Goal: Information Seeking & Learning: Learn about a topic

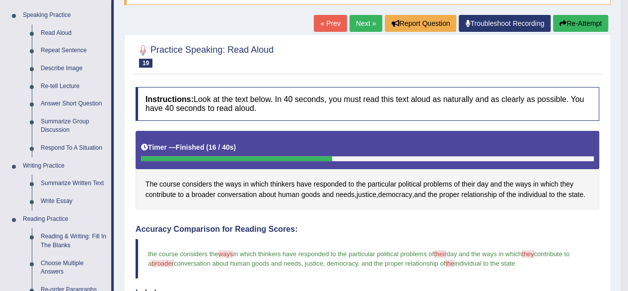
scroll to position [99, 0]
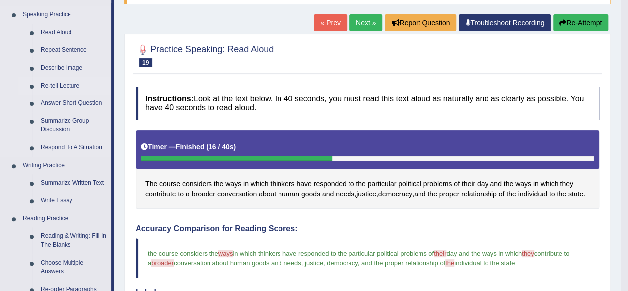
click at [65, 83] on link "Re-tell Lecture" at bounding box center [73, 86] width 75 height 18
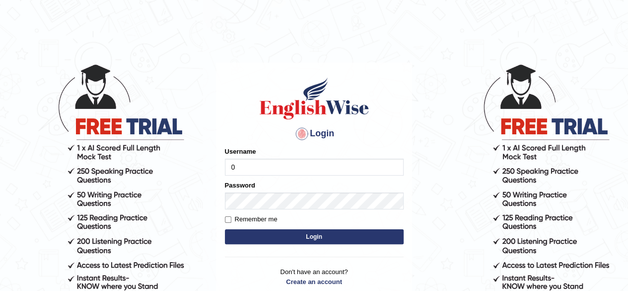
type input "0405144665"
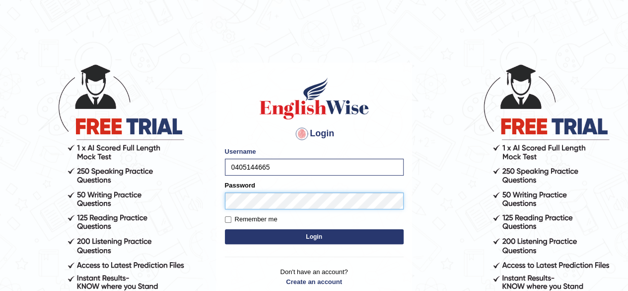
click at [225, 229] on button "Login" at bounding box center [314, 236] width 179 height 15
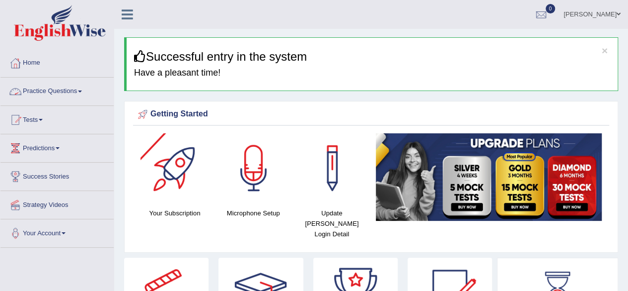
click at [50, 90] on link "Practice Questions" at bounding box center [56, 90] width 113 height 25
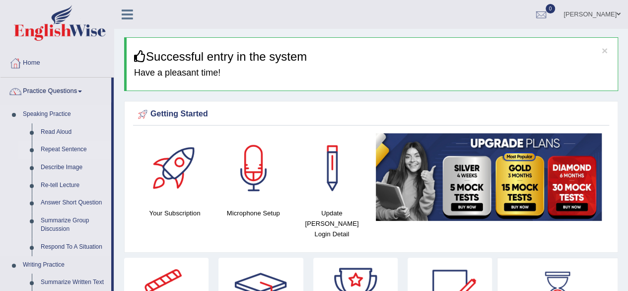
scroll to position [33, 0]
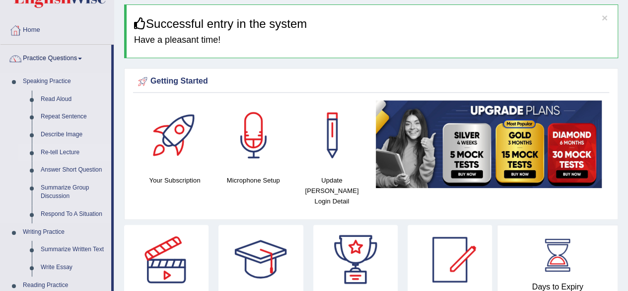
click at [58, 153] on link "Re-tell Lecture" at bounding box center [73, 153] width 75 height 18
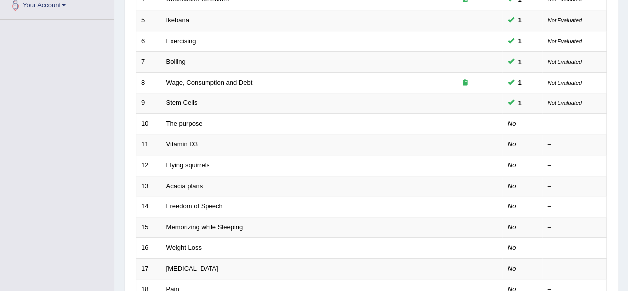
scroll to position [228, 0]
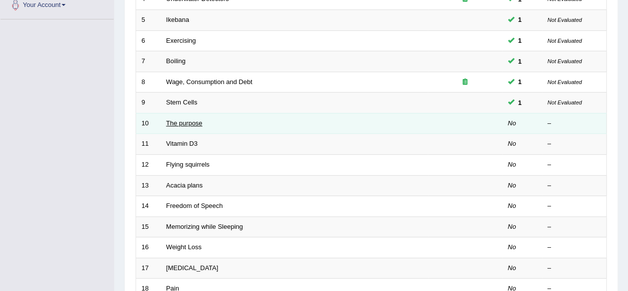
click at [186, 122] on link "The purpose" at bounding box center [184, 122] width 36 height 7
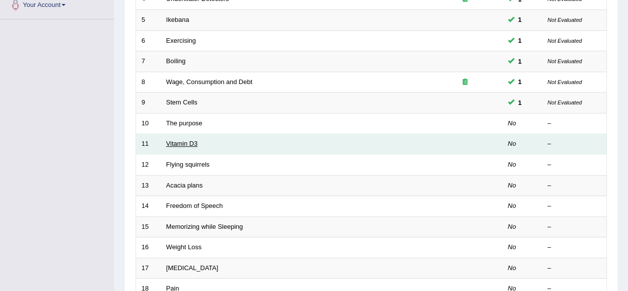
click at [181, 140] on link "Vitamin D3" at bounding box center [181, 143] width 31 height 7
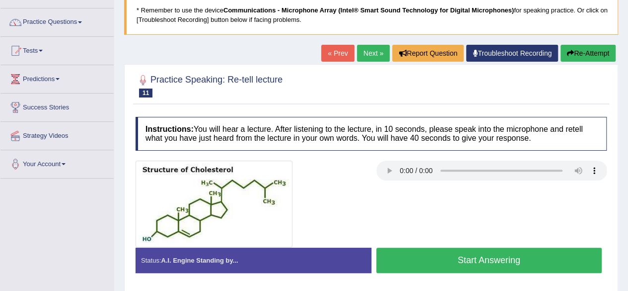
scroll to position [70, 0]
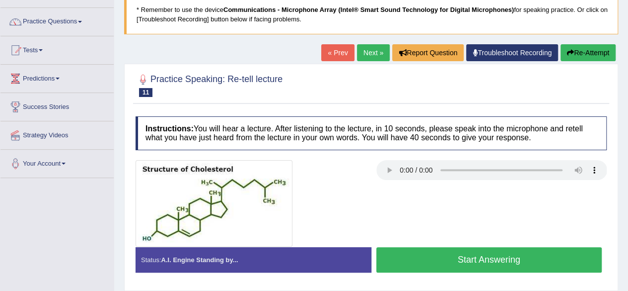
click at [460, 257] on button "Start Answering" at bounding box center [490, 259] width 226 height 25
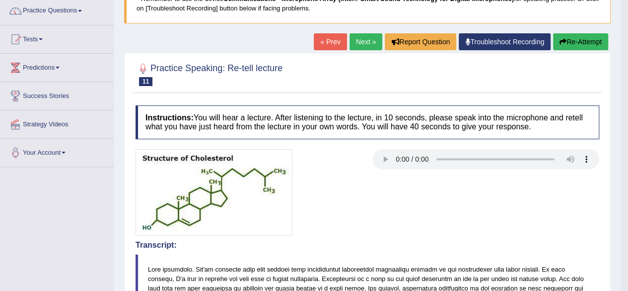
scroll to position [79, 0]
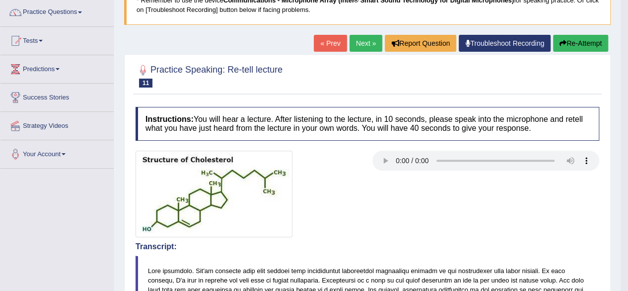
click at [578, 46] on button "Re-Attempt" at bounding box center [580, 43] width 55 height 17
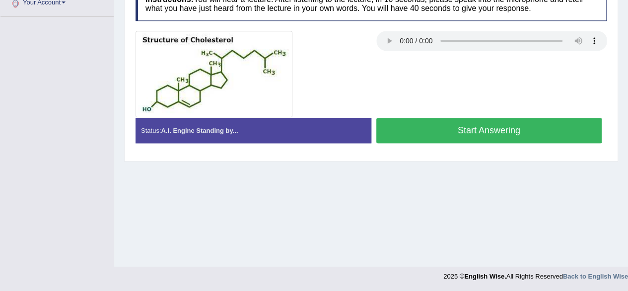
scroll to position [231, 0]
click at [475, 126] on button "Start Answering" at bounding box center [490, 130] width 226 height 25
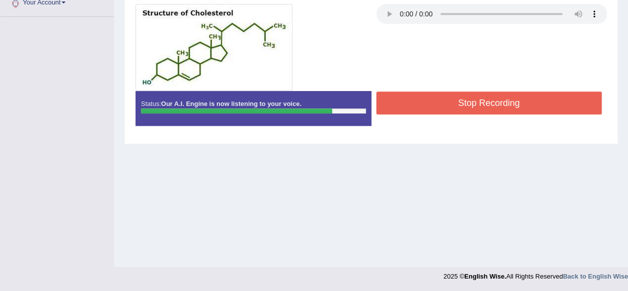
click at [478, 95] on button "Stop Recording" at bounding box center [490, 102] width 226 height 23
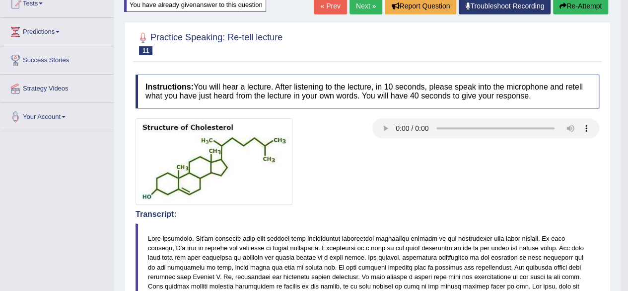
scroll to position [114, 0]
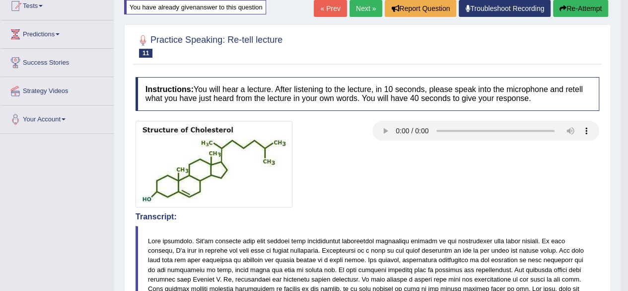
click at [568, 10] on button "Re-Attempt" at bounding box center [580, 8] width 55 height 17
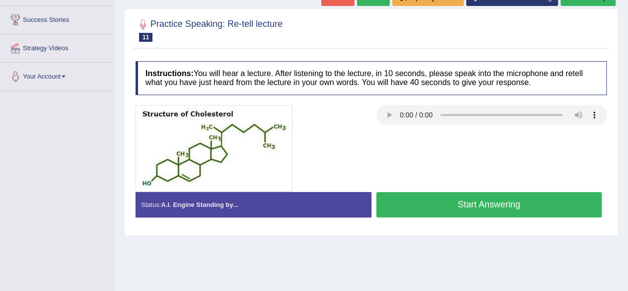
click at [466, 195] on button "Start Answering" at bounding box center [490, 204] width 226 height 25
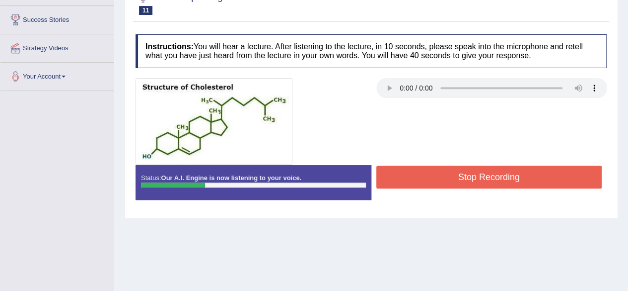
click at [466, 183] on button "Stop Recording" at bounding box center [490, 176] width 226 height 23
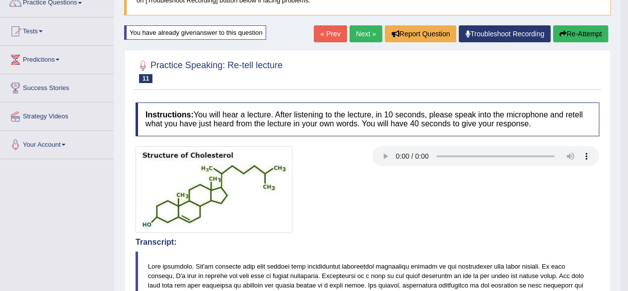
scroll to position [88, 0]
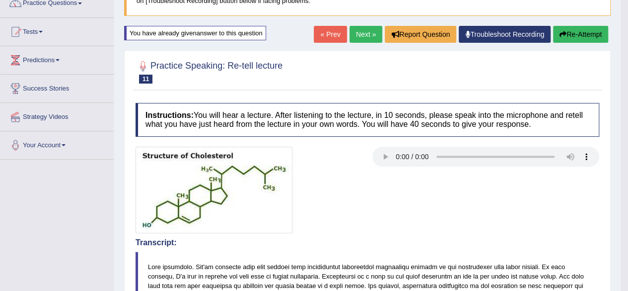
click at [573, 32] on button "Re-Attempt" at bounding box center [580, 34] width 55 height 17
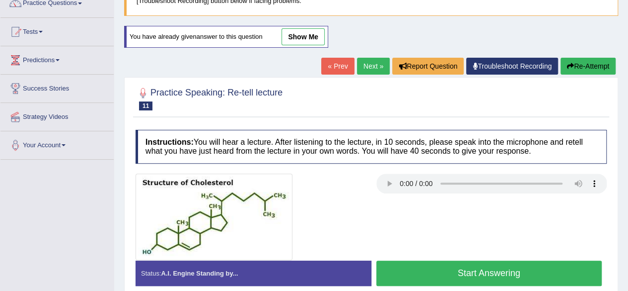
click at [444, 265] on button "Start Answering" at bounding box center [490, 272] width 226 height 25
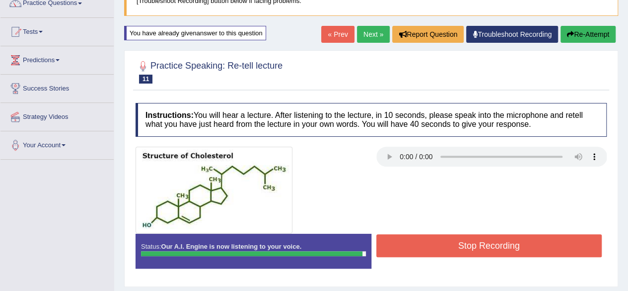
click at [474, 245] on button "Stop Recording" at bounding box center [490, 245] width 226 height 23
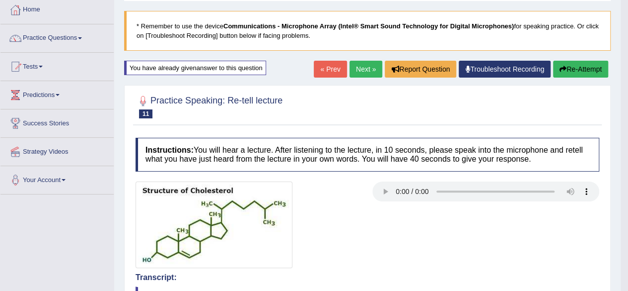
scroll to position [51, 0]
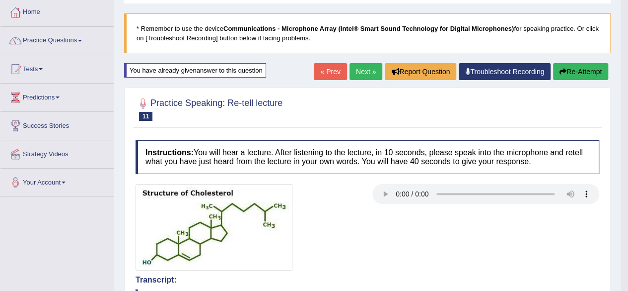
click at [570, 72] on button "Re-Attempt" at bounding box center [580, 71] width 55 height 17
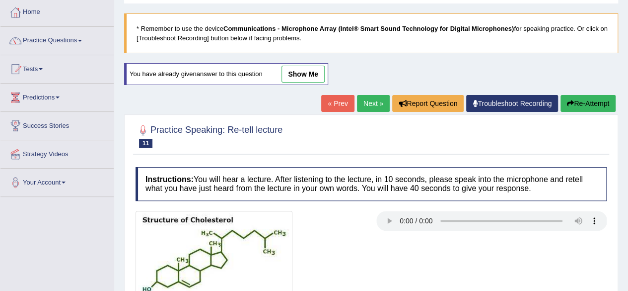
scroll to position [183, 0]
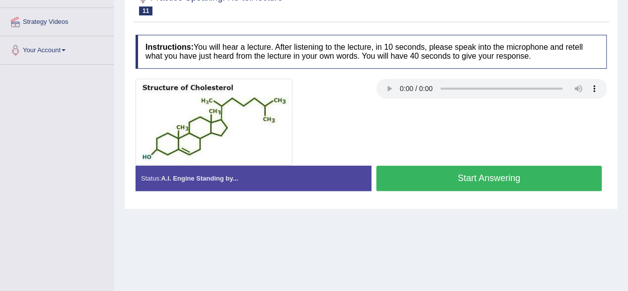
click at [465, 174] on button "Start Answering" at bounding box center [490, 177] width 226 height 25
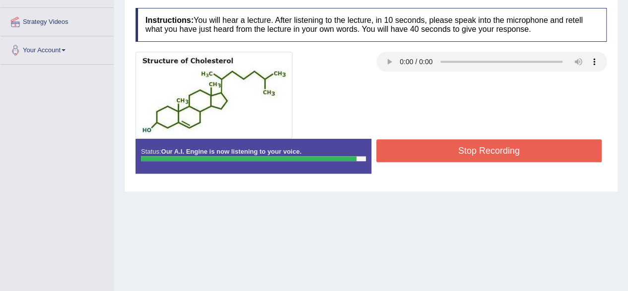
click at [485, 147] on button "Stop Recording" at bounding box center [490, 150] width 226 height 23
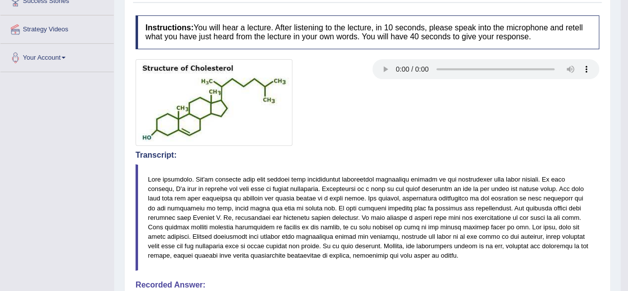
scroll to position [79, 0]
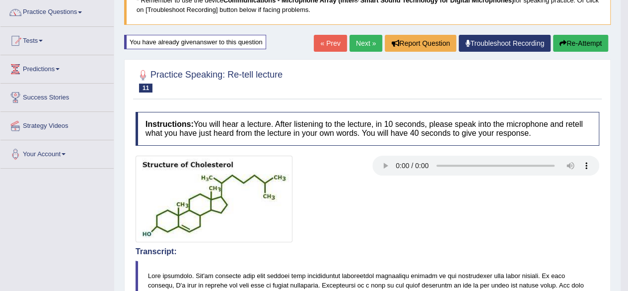
click at [371, 43] on link "Next »" at bounding box center [366, 43] width 33 height 17
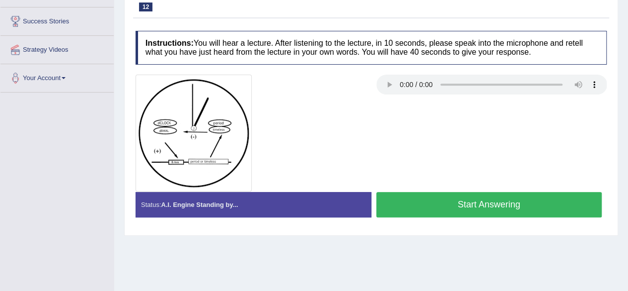
scroll to position [156, 0]
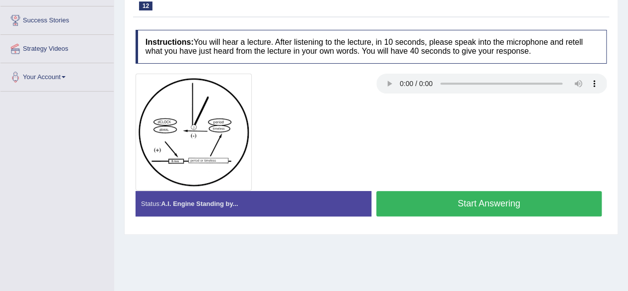
click at [469, 201] on button "Start Answering" at bounding box center [490, 203] width 226 height 25
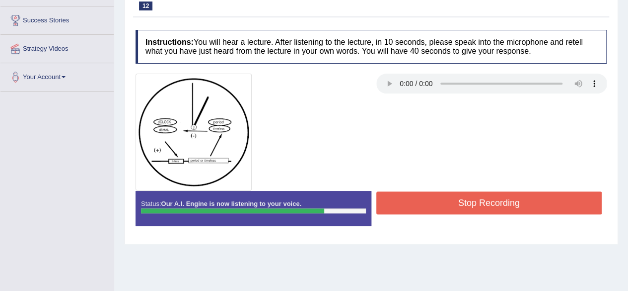
click at [469, 201] on button "Stop Recording" at bounding box center [490, 202] width 226 height 23
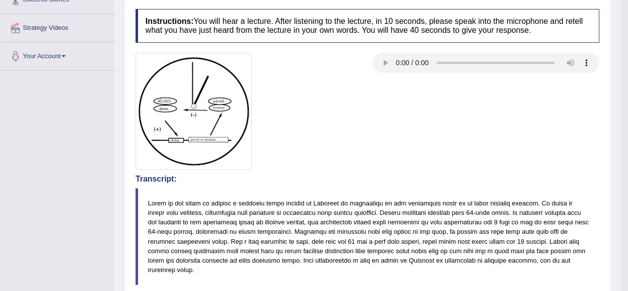
scroll to position [75, 0]
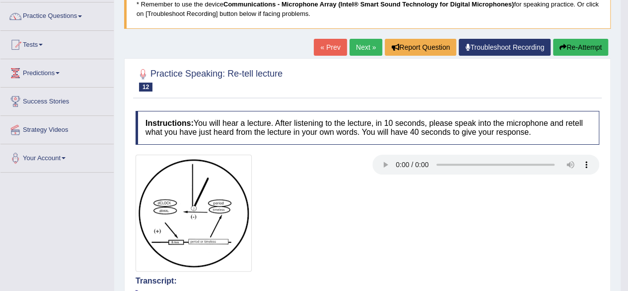
click at [578, 45] on button "Re-Attempt" at bounding box center [580, 47] width 55 height 17
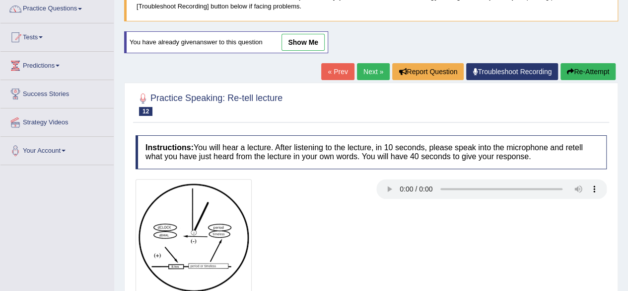
scroll to position [231, 0]
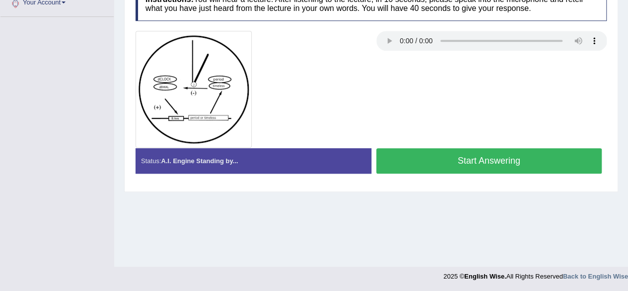
click at [473, 154] on button "Start Answering" at bounding box center [490, 160] width 226 height 25
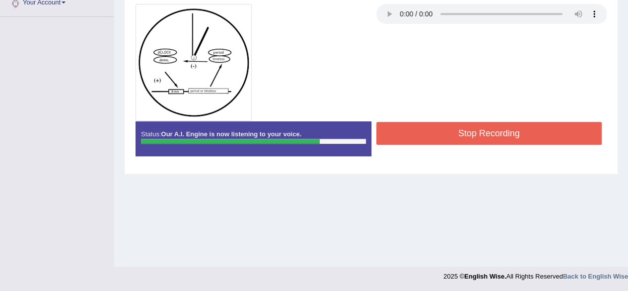
click at [483, 129] on button "Stop Recording" at bounding box center [490, 133] width 226 height 23
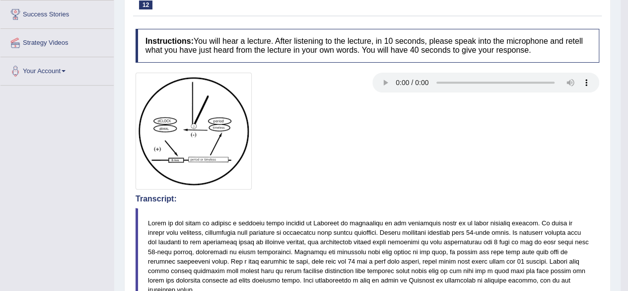
scroll to position [64, 0]
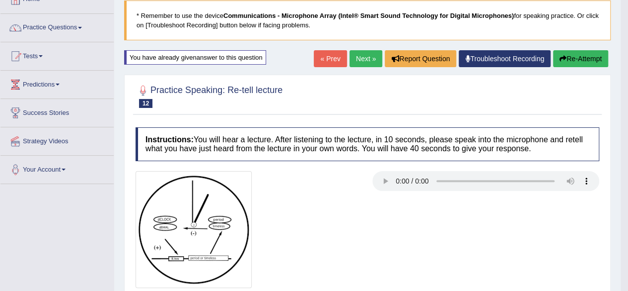
click at [368, 63] on link "Next »" at bounding box center [366, 58] width 33 height 17
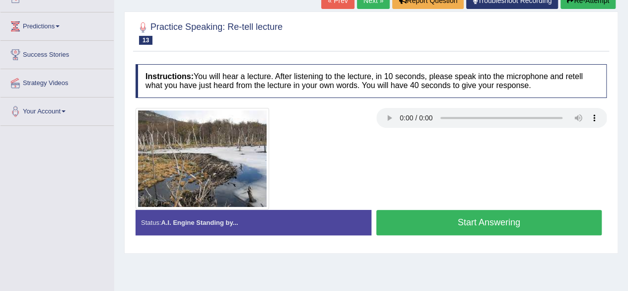
scroll to position [122, 0]
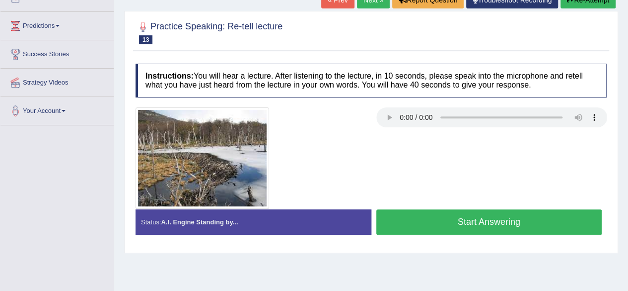
click at [465, 219] on button "Start Answering" at bounding box center [490, 221] width 226 height 25
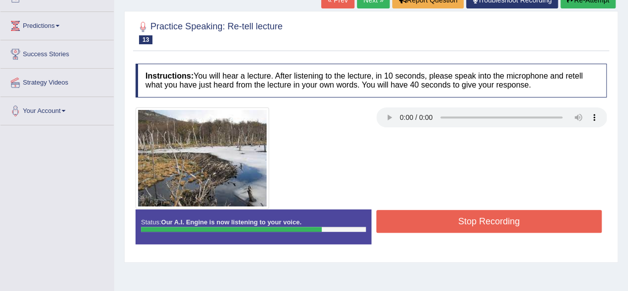
click at [542, 216] on button "Stop Recording" at bounding box center [490, 221] width 226 height 23
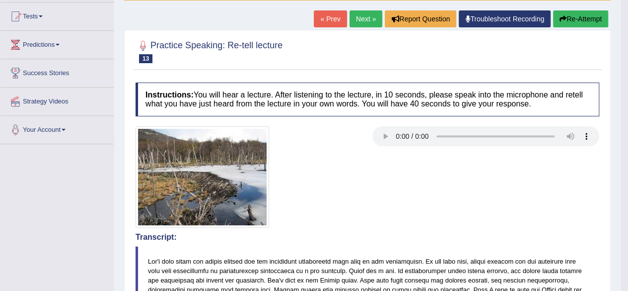
scroll to position [100, 0]
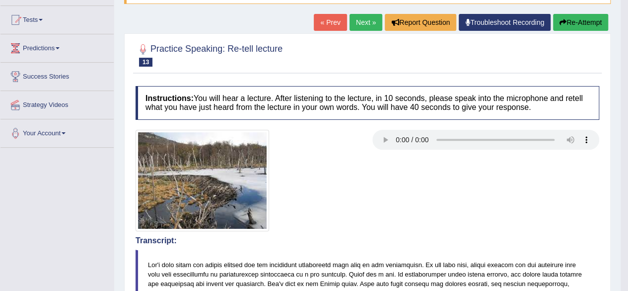
click at [572, 20] on button "Re-Attempt" at bounding box center [580, 22] width 55 height 17
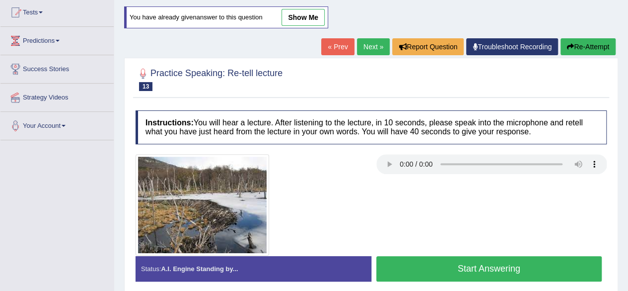
click at [467, 260] on button "Start Answering" at bounding box center [490, 268] width 226 height 25
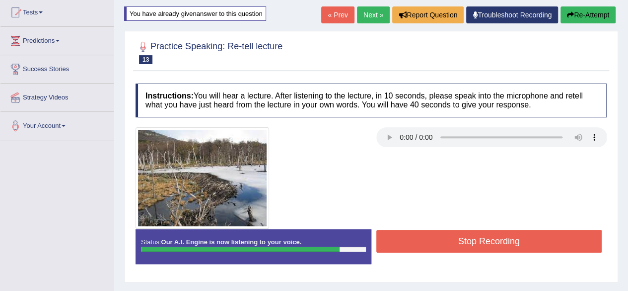
click at [429, 237] on button "Stop Recording" at bounding box center [490, 241] width 226 height 23
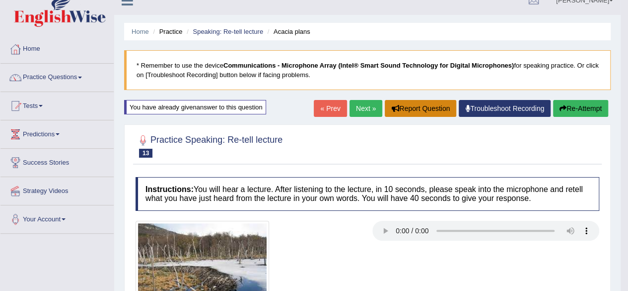
scroll to position [6, 0]
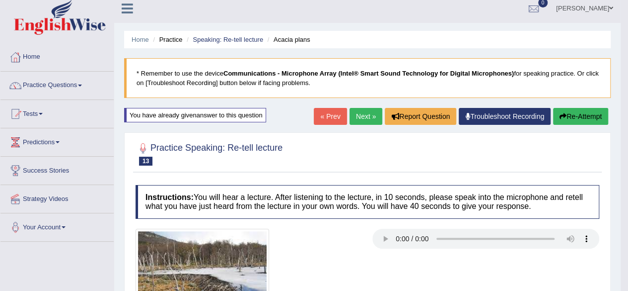
click at [378, 115] on link "Next »" at bounding box center [366, 116] width 33 height 17
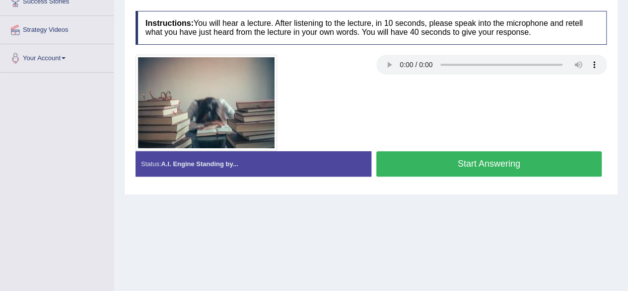
scroll to position [174, 0]
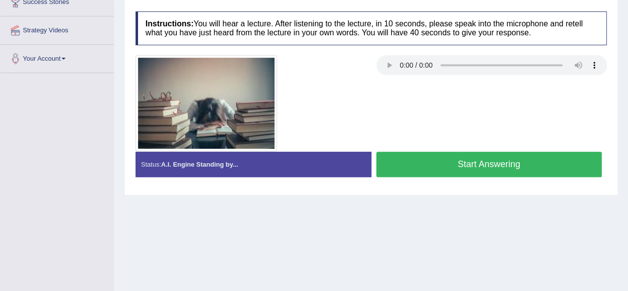
click at [475, 160] on button "Start Answering" at bounding box center [490, 164] width 226 height 25
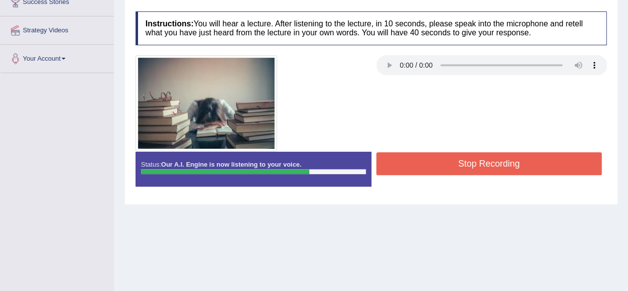
click at [444, 167] on button "Stop Recording" at bounding box center [490, 163] width 226 height 23
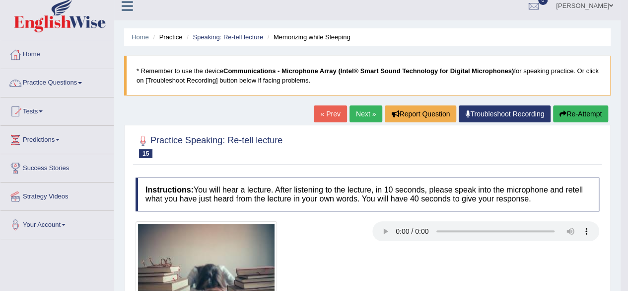
scroll to position [0, 0]
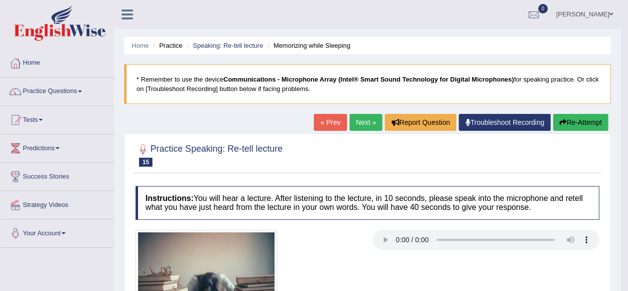
click at [585, 121] on button "Re-Attempt" at bounding box center [580, 122] width 55 height 17
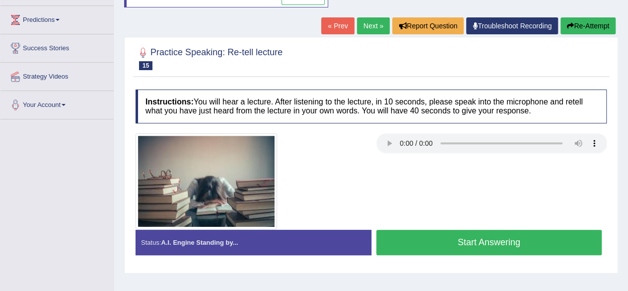
scroll to position [191, 0]
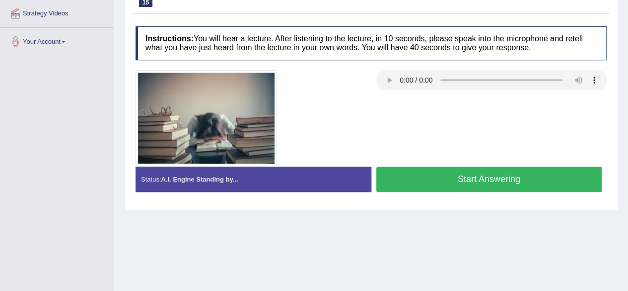
click at [486, 181] on button "Start Answering" at bounding box center [490, 178] width 226 height 25
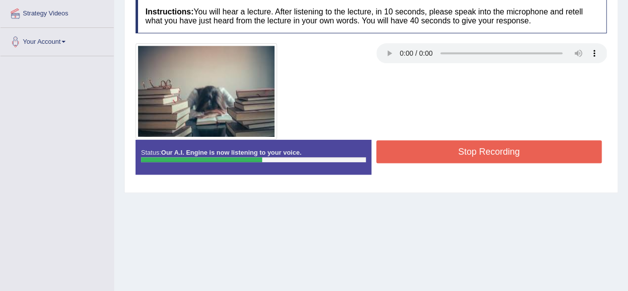
click at [454, 140] on button "Stop Recording" at bounding box center [490, 151] width 226 height 23
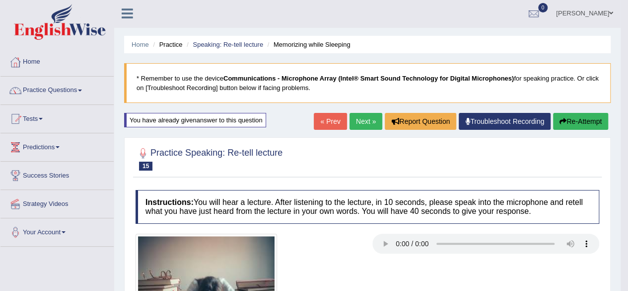
scroll to position [0, 0]
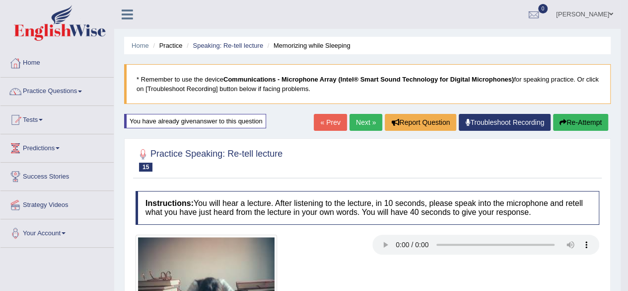
click at [362, 123] on link "Next »" at bounding box center [366, 122] width 33 height 17
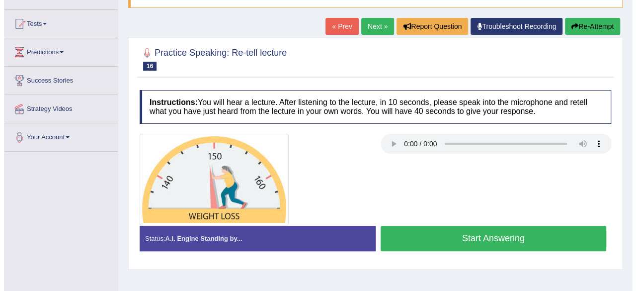
scroll to position [99, 0]
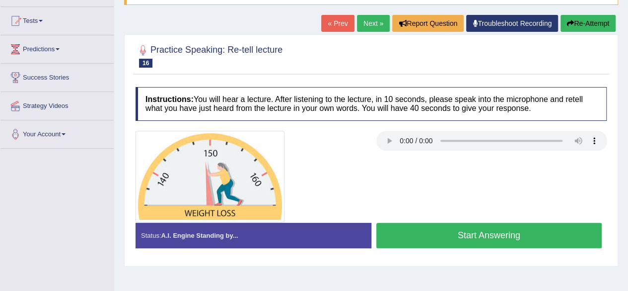
click at [449, 236] on button "Start Answering" at bounding box center [490, 235] width 226 height 25
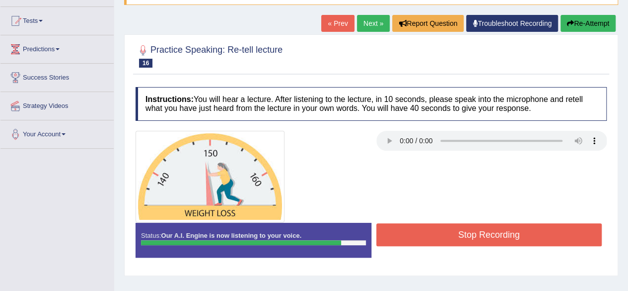
click at [449, 236] on button "Stop Recording" at bounding box center [490, 234] width 226 height 23
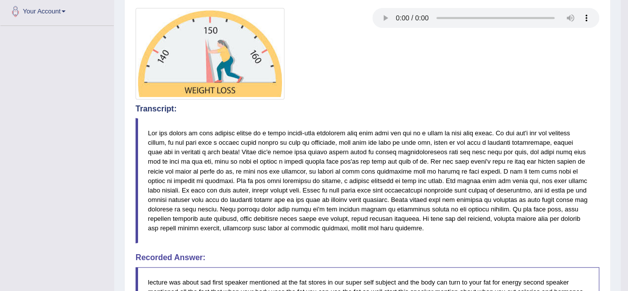
scroll to position [116, 0]
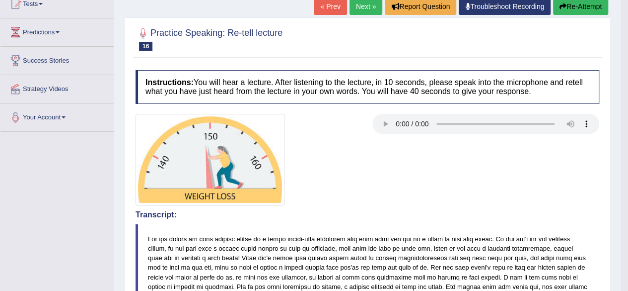
click at [564, 9] on button "Re-Attempt" at bounding box center [580, 6] width 55 height 17
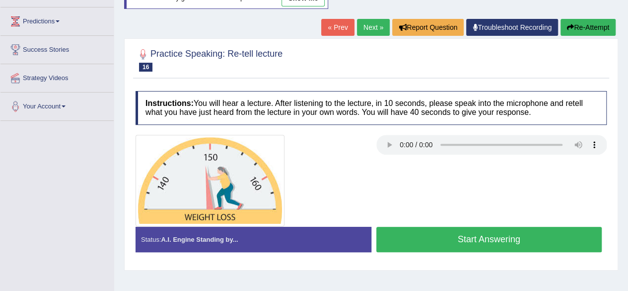
scroll to position [116, 0]
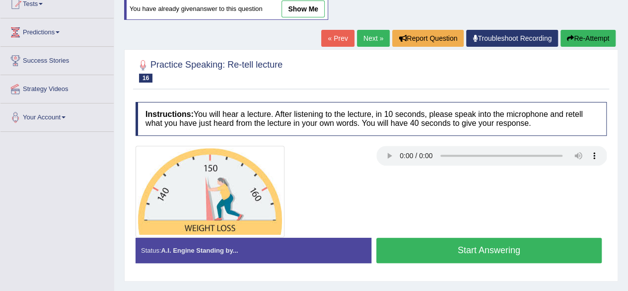
click at [404, 240] on button "Start Answering" at bounding box center [490, 249] width 226 height 25
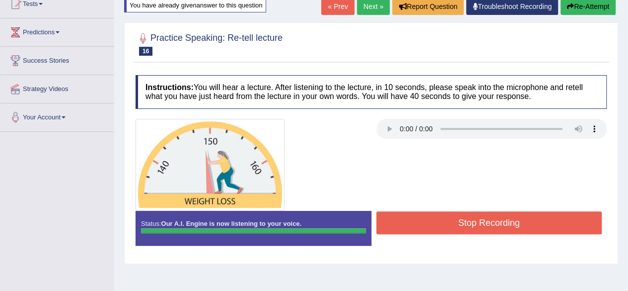
click at [440, 207] on div at bounding box center [371, 164] width 481 height 91
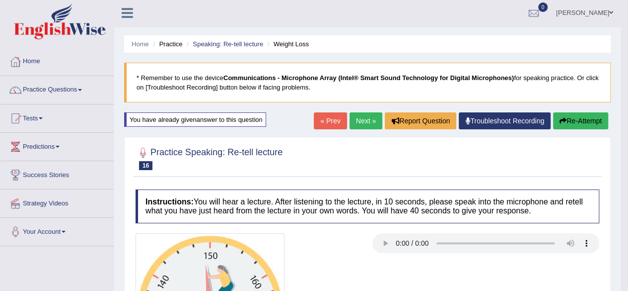
scroll to position [0, 0]
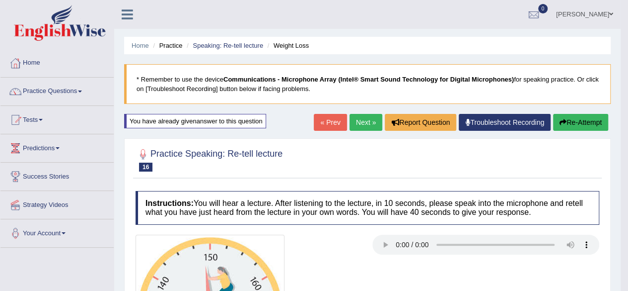
click at [359, 123] on link "Next »" at bounding box center [366, 122] width 33 height 17
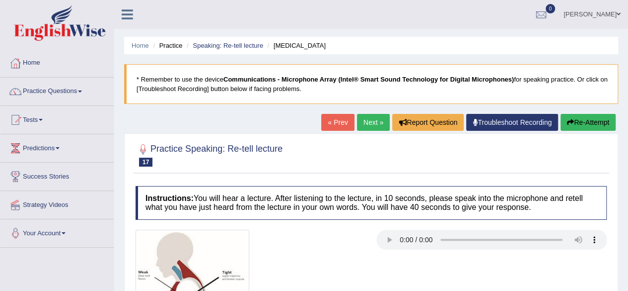
scroll to position [176, 0]
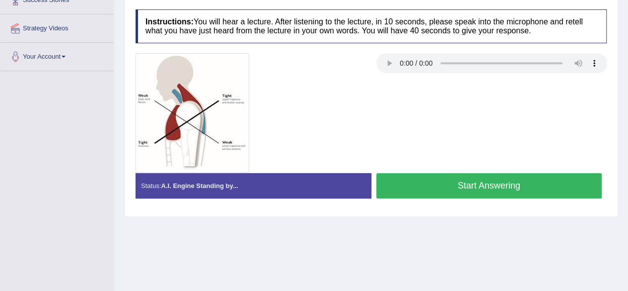
click at [490, 189] on button "Start Answering" at bounding box center [490, 185] width 226 height 25
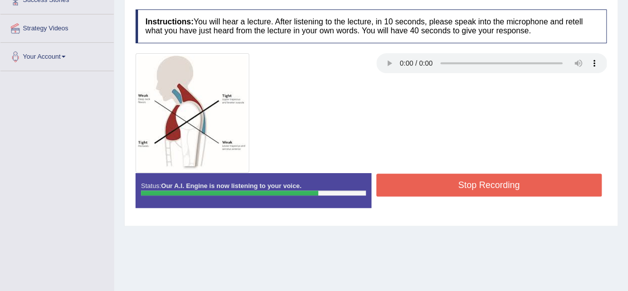
click at [490, 189] on button "Stop Recording" at bounding box center [490, 184] width 226 height 23
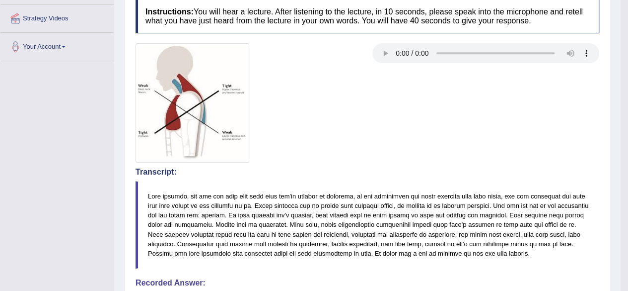
scroll to position [105, 0]
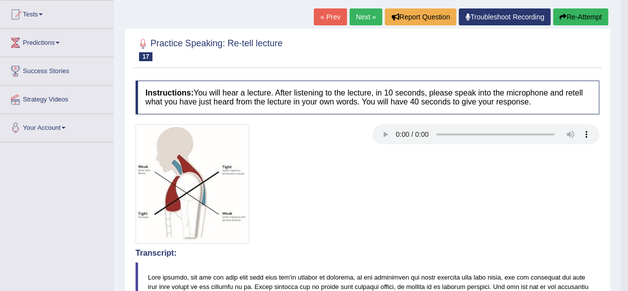
click at [575, 13] on button "Re-Attempt" at bounding box center [580, 16] width 55 height 17
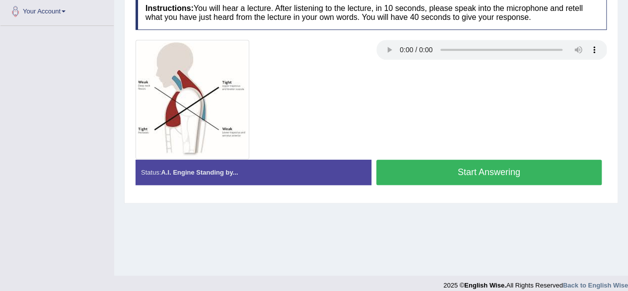
click at [449, 169] on button "Start Answering" at bounding box center [490, 171] width 226 height 25
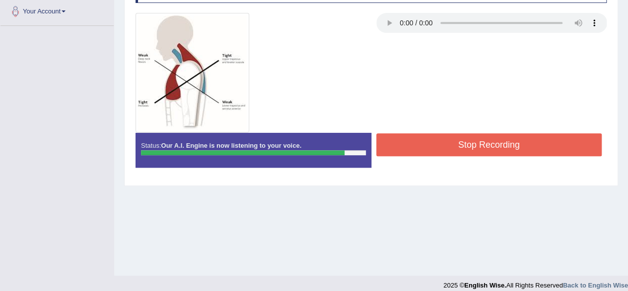
click at [468, 141] on button "Stop Recording" at bounding box center [490, 144] width 226 height 23
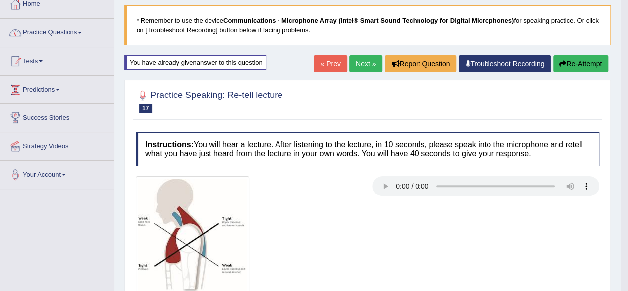
scroll to position [6, 0]
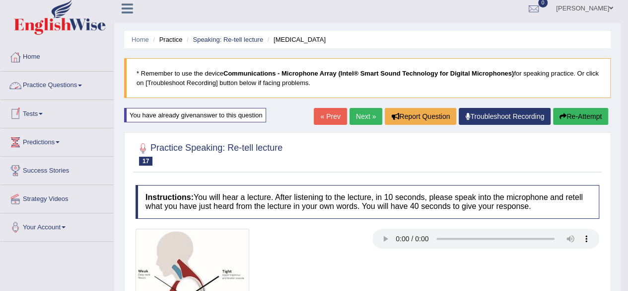
click at [52, 84] on link "Practice Questions" at bounding box center [56, 84] width 113 height 25
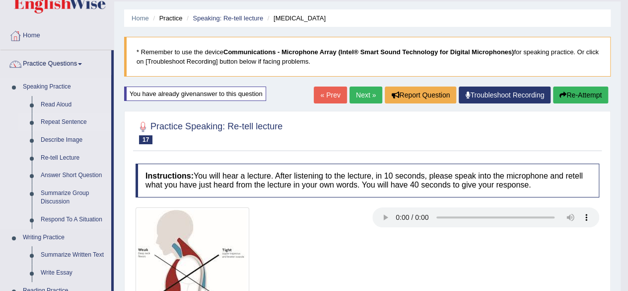
scroll to position [30, 0]
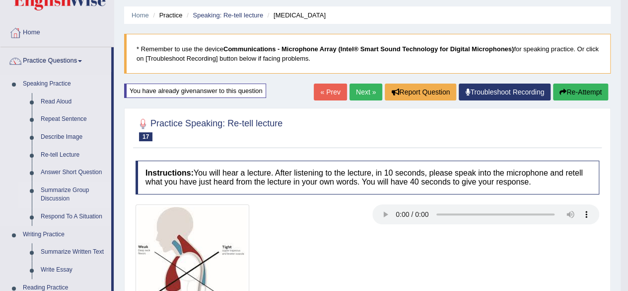
click at [59, 188] on link "Summarize Group Discussion" at bounding box center [73, 194] width 75 height 26
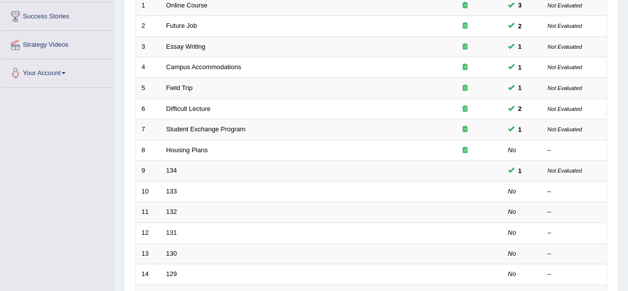
scroll to position [160, 0]
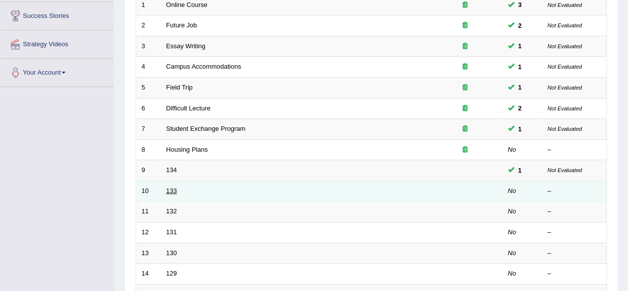
click at [174, 187] on link "133" at bounding box center [171, 190] width 11 height 7
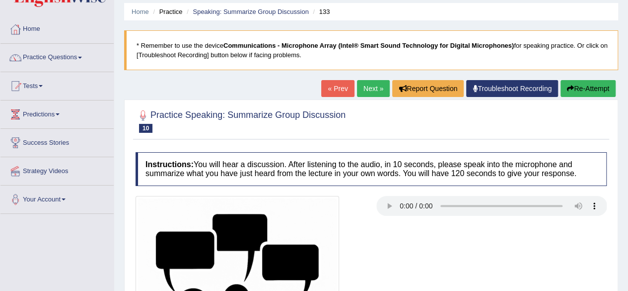
scroll to position [33, 0]
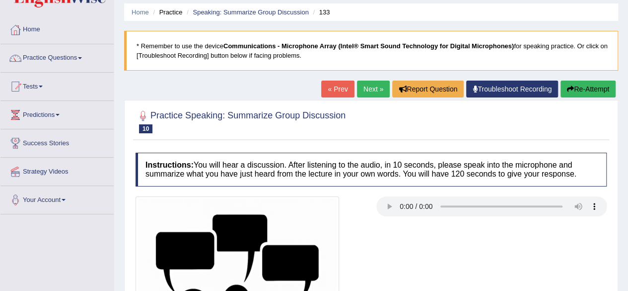
click at [318, 192] on div "Instructions: You will hear a discussion. After listening to the audio, in 10 s…" at bounding box center [371, 293] width 476 height 291
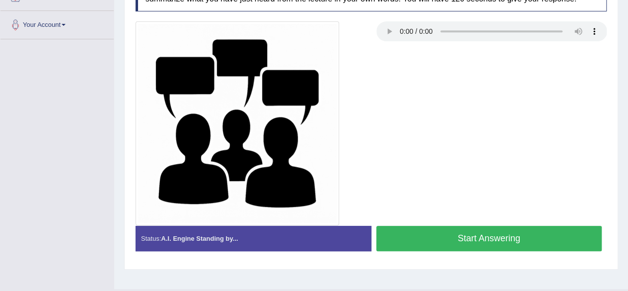
scroll to position [208, 0]
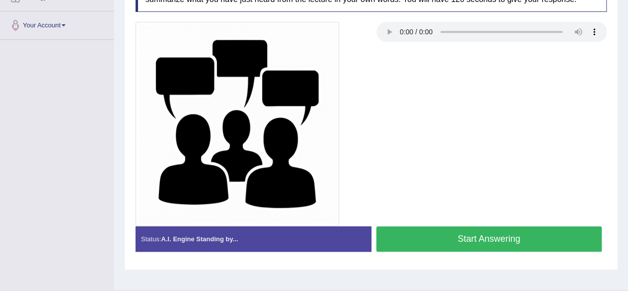
click at [488, 238] on button "Start Answering" at bounding box center [490, 238] width 226 height 25
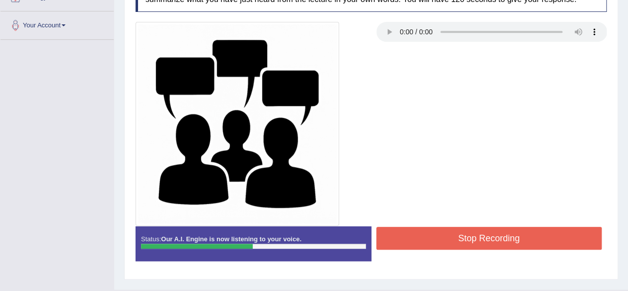
click at [488, 238] on button "Stop Recording" at bounding box center [490, 238] width 226 height 23
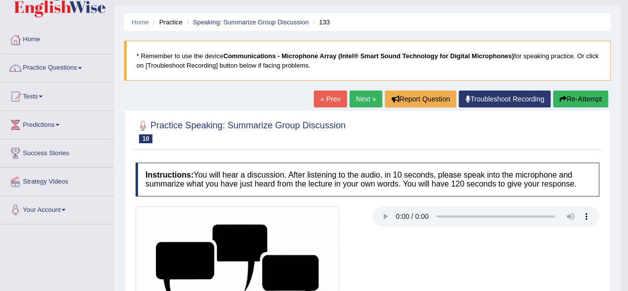
scroll to position [23, 0]
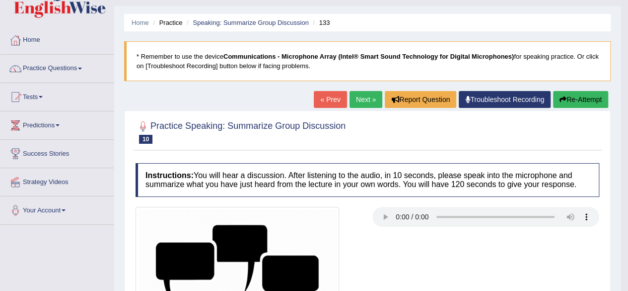
click at [571, 97] on button "Re-Attempt" at bounding box center [580, 99] width 55 height 17
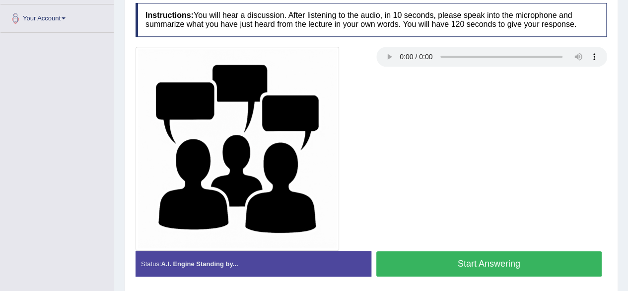
scroll to position [248, 0]
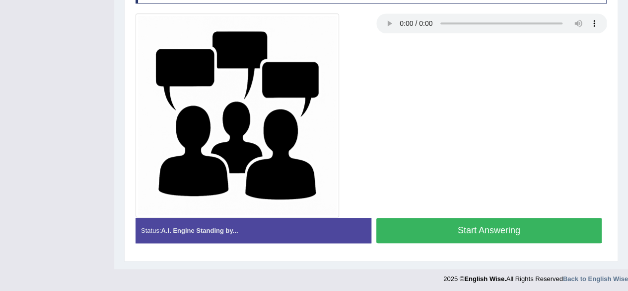
click at [470, 220] on button "Start Answering" at bounding box center [490, 230] width 226 height 25
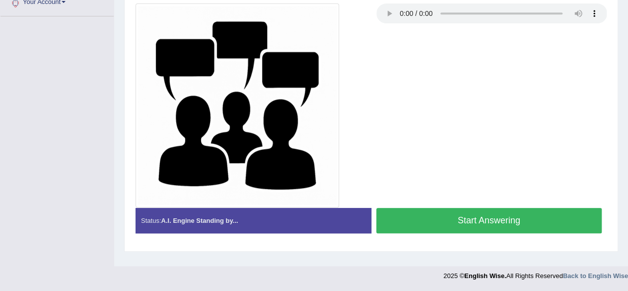
scroll to position [222, 0]
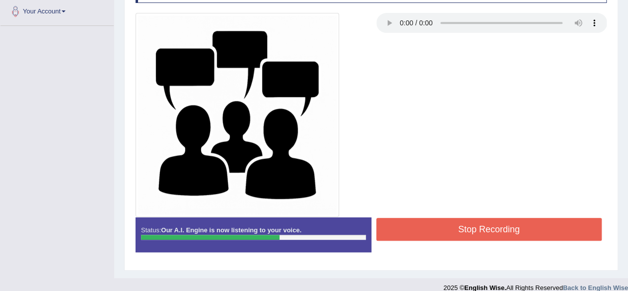
click at [470, 220] on button "Stop Recording" at bounding box center [490, 229] width 226 height 23
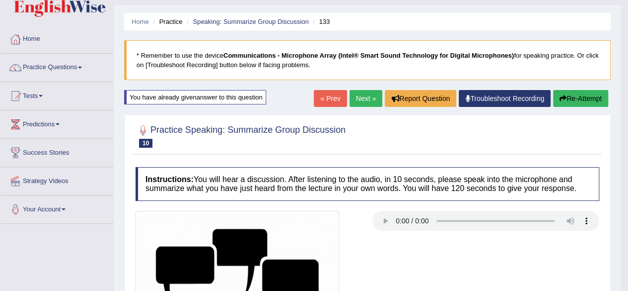
scroll to position [24, 0]
click at [361, 100] on link "Next »" at bounding box center [366, 98] width 33 height 17
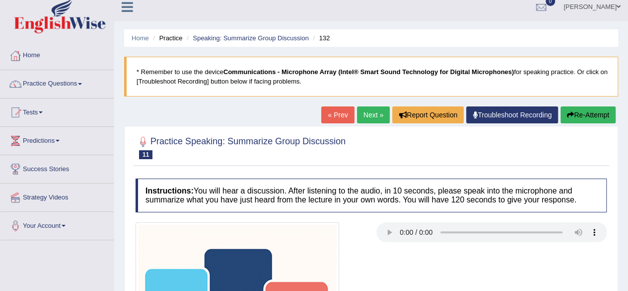
scroll to position [1, 0]
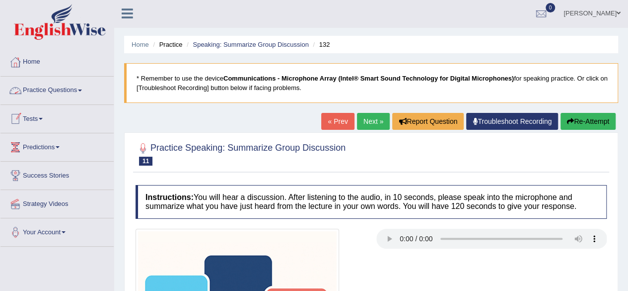
click at [67, 91] on link "Practice Questions" at bounding box center [56, 89] width 113 height 25
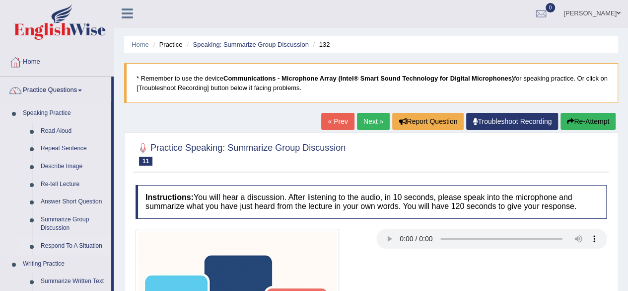
click at [66, 244] on link "Respond To A Situation" at bounding box center [73, 246] width 75 height 18
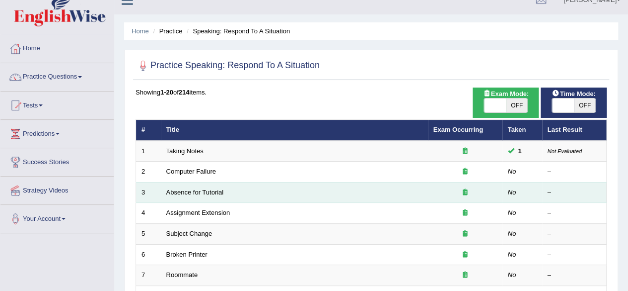
scroll to position [15, 0]
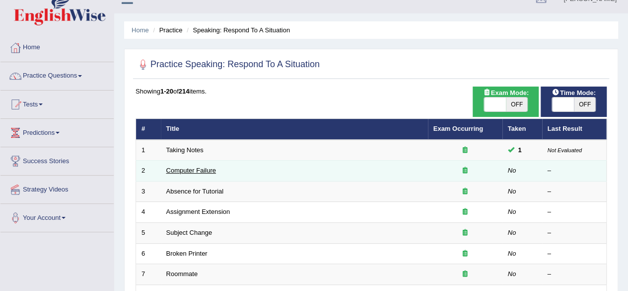
click at [212, 170] on link "Computer Failure" at bounding box center [191, 169] width 50 height 7
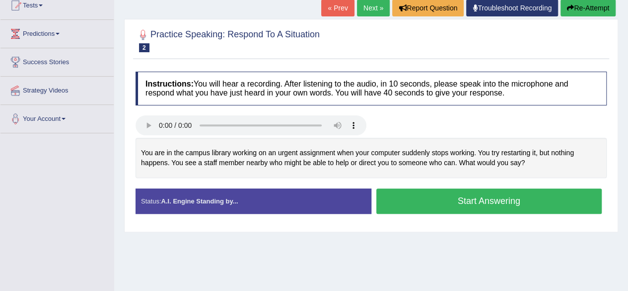
scroll to position [114, 0]
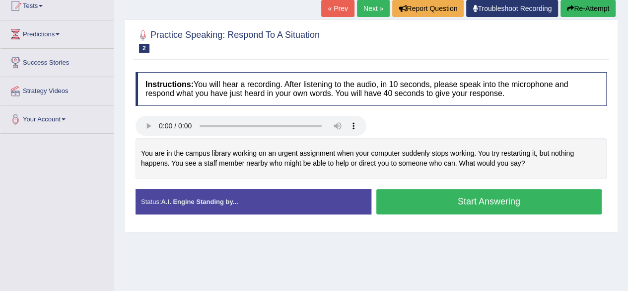
click at [460, 200] on button "Start Answering" at bounding box center [490, 201] width 226 height 25
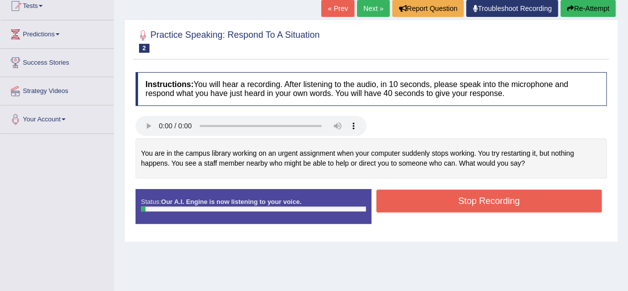
click at [460, 200] on button "Stop Recording" at bounding box center [490, 200] width 226 height 23
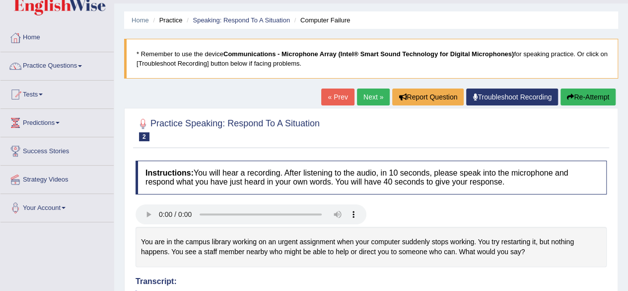
scroll to position [25, 0]
click at [591, 94] on button "Re-Attempt" at bounding box center [588, 97] width 55 height 17
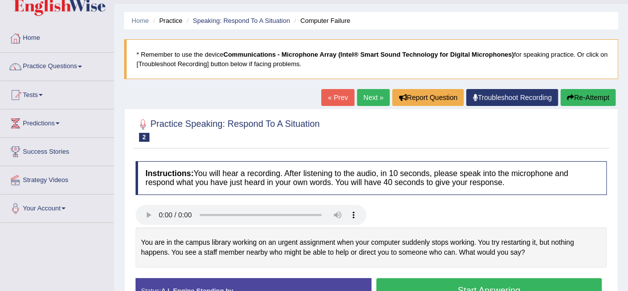
scroll to position [73, 0]
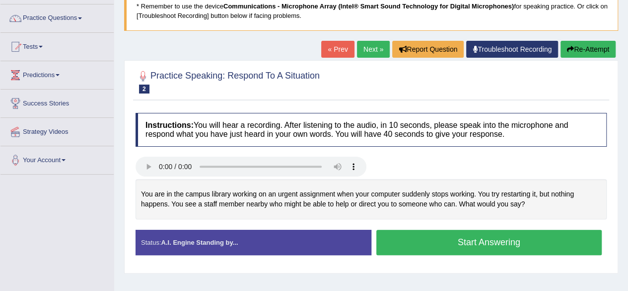
click at [459, 235] on button "Start Answering" at bounding box center [490, 242] width 226 height 25
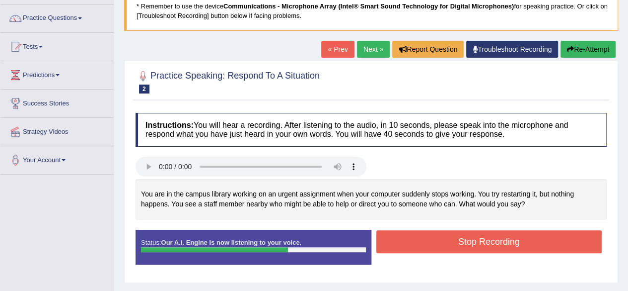
click at [455, 240] on button "Stop Recording" at bounding box center [490, 241] width 226 height 23
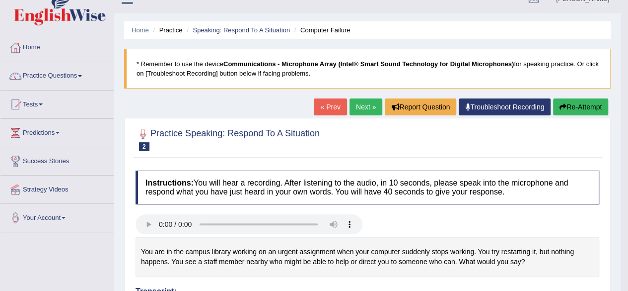
scroll to position [14, 0]
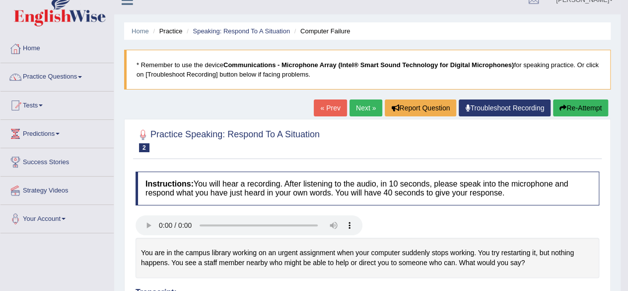
click at [589, 108] on button "Re-Attempt" at bounding box center [580, 107] width 55 height 17
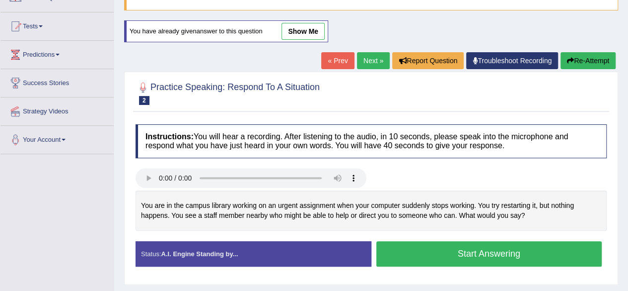
scroll to position [178, 0]
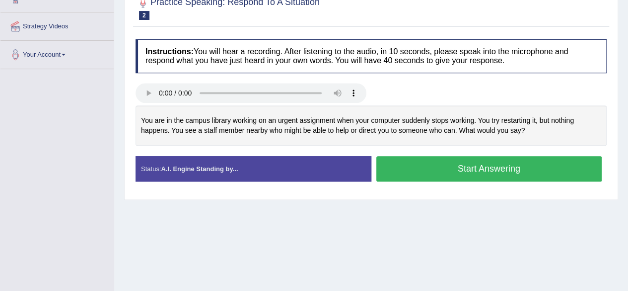
click at [462, 164] on button "Start Answering" at bounding box center [490, 168] width 226 height 25
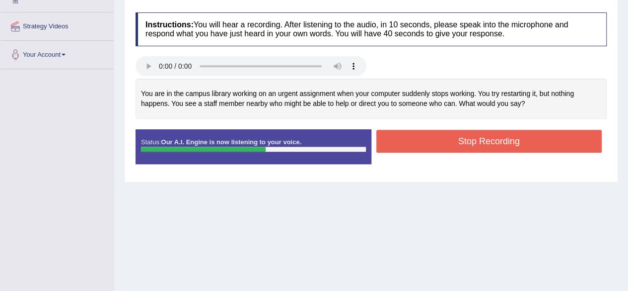
click at [476, 138] on button "Stop Recording" at bounding box center [490, 141] width 226 height 23
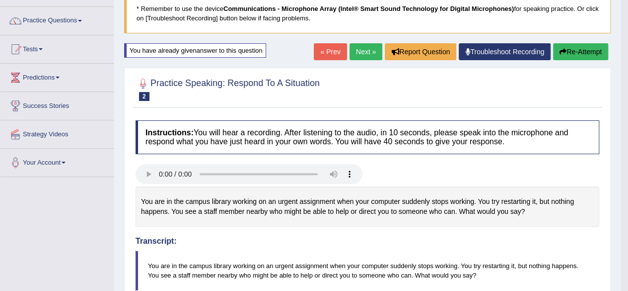
scroll to position [70, 0]
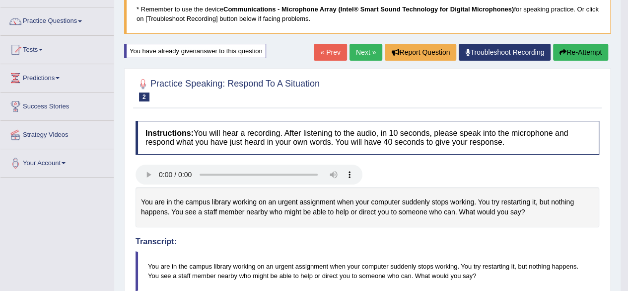
click at [364, 54] on link "Next »" at bounding box center [366, 52] width 33 height 17
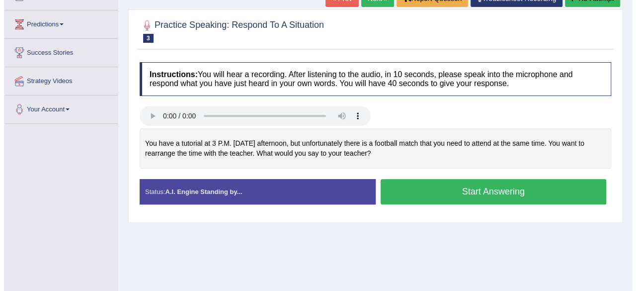
scroll to position [114, 0]
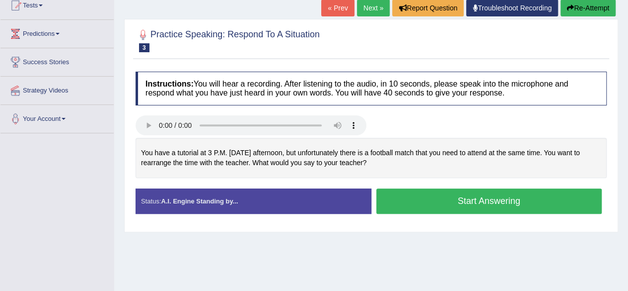
click at [455, 199] on button "Start Answering" at bounding box center [490, 200] width 226 height 25
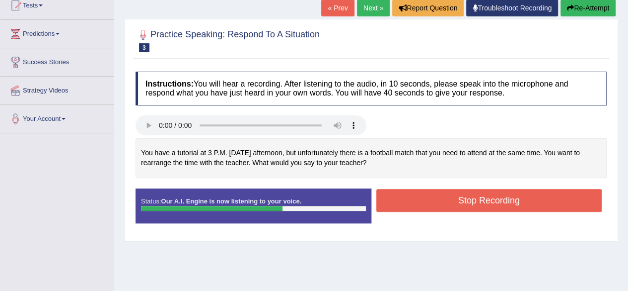
click at [455, 199] on button "Stop Recording" at bounding box center [490, 200] width 226 height 23
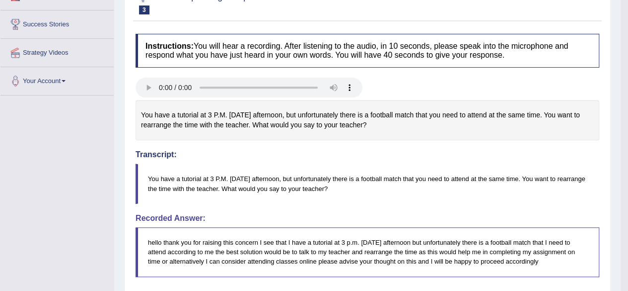
scroll to position [64, 0]
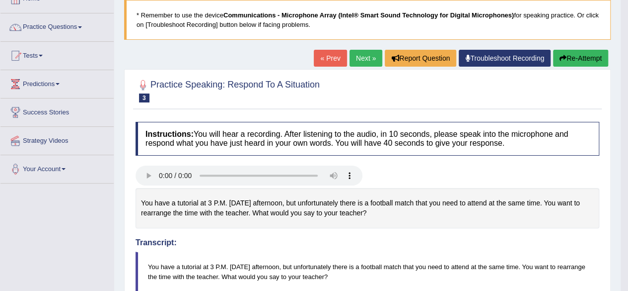
click at [574, 52] on button "Re-Attempt" at bounding box center [580, 58] width 55 height 17
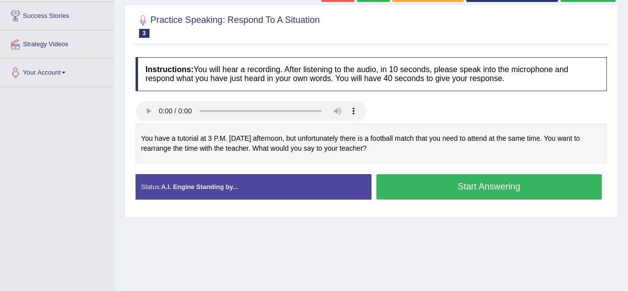
scroll to position [161, 0]
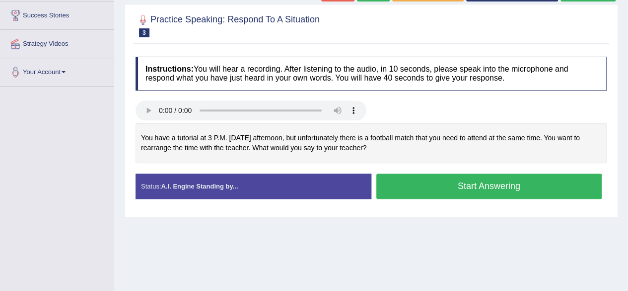
click at [415, 183] on button "Start Answering" at bounding box center [490, 185] width 226 height 25
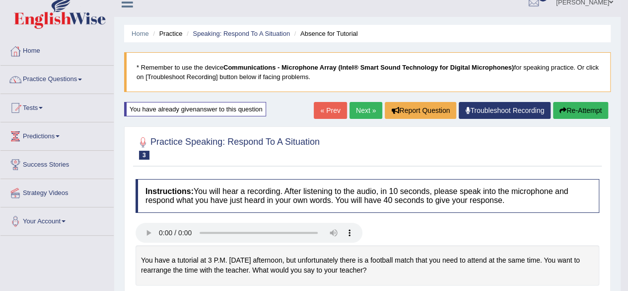
scroll to position [14, 0]
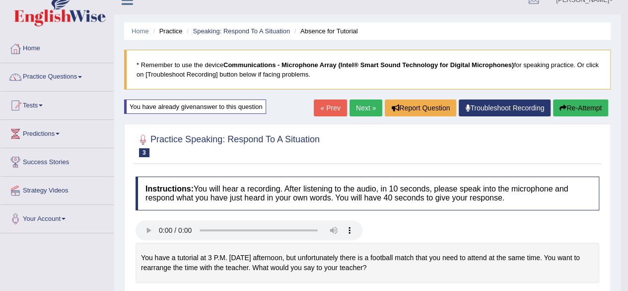
click at [363, 110] on link "Next »" at bounding box center [366, 107] width 33 height 17
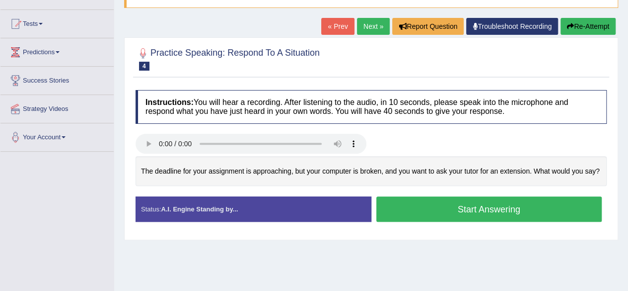
scroll to position [97, 0]
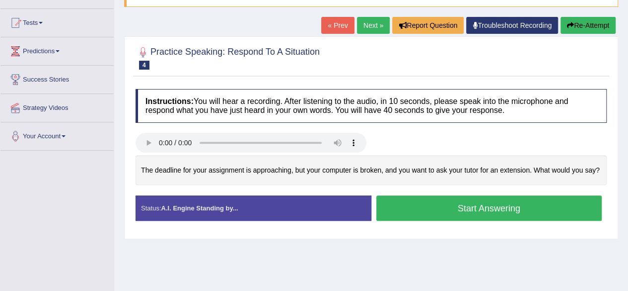
click at [411, 205] on button "Start Answering" at bounding box center [490, 207] width 226 height 25
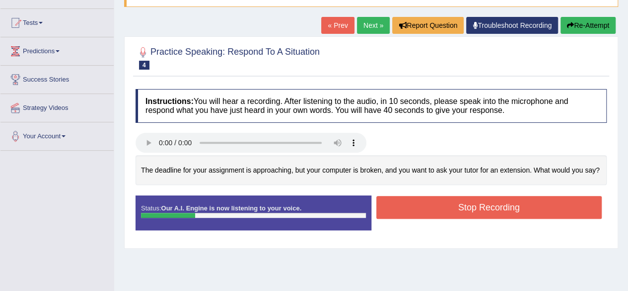
click at [411, 205] on button "Stop Recording" at bounding box center [490, 207] width 226 height 23
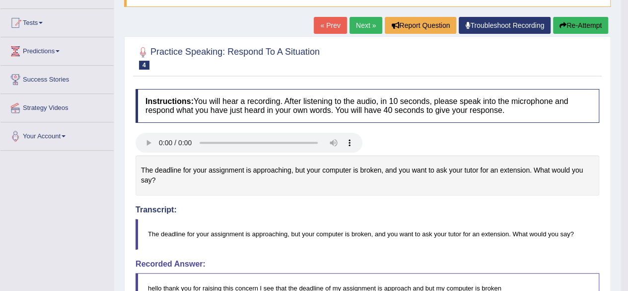
click at [583, 26] on button "Re-Attempt" at bounding box center [580, 25] width 55 height 17
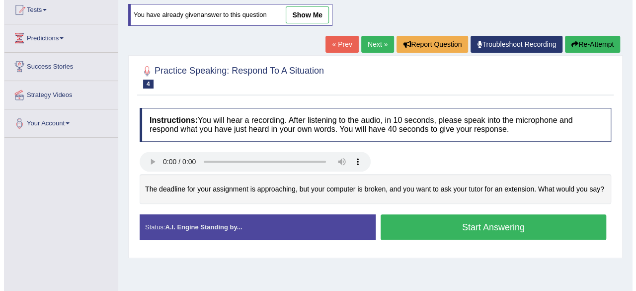
scroll to position [154, 0]
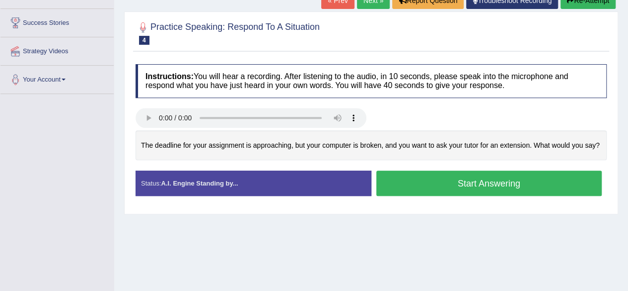
click at [449, 177] on button "Start Answering" at bounding box center [490, 182] width 226 height 25
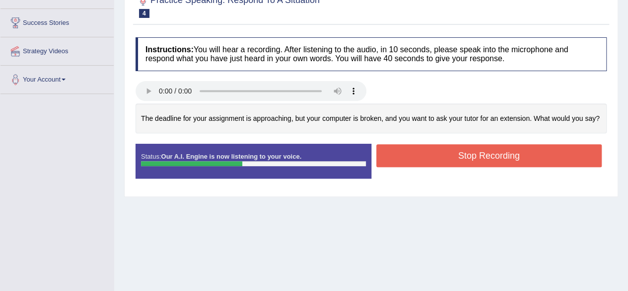
click at [479, 156] on button "Stop Recording" at bounding box center [490, 155] width 226 height 23
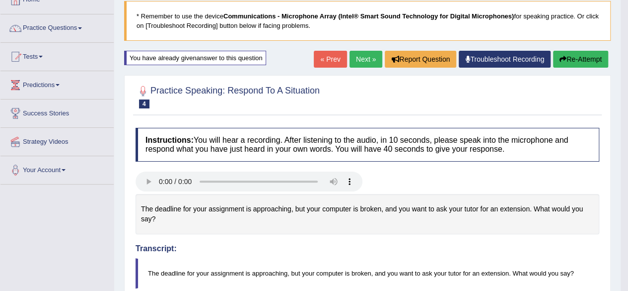
scroll to position [64, 0]
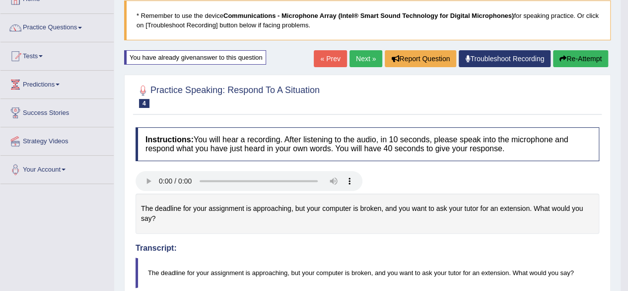
click at [565, 62] on button "Re-Attempt" at bounding box center [580, 58] width 55 height 17
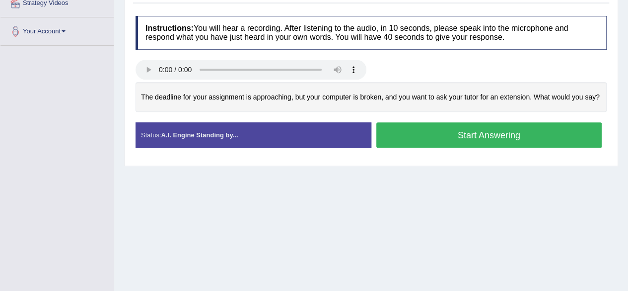
scroll to position [208, 0]
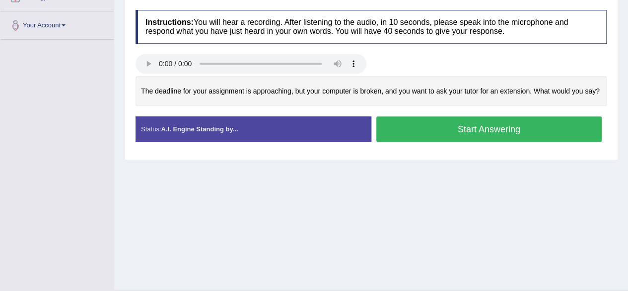
click at [486, 127] on button "Start Answering" at bounding box center [490, 128] width 226 height 25
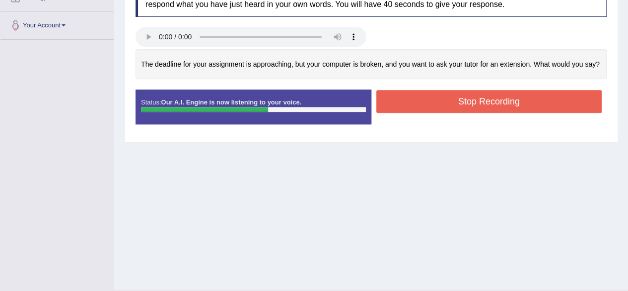
click at [507, 90] on button "Stop Recording" at bounding box center [490, 101] width 226 height 23
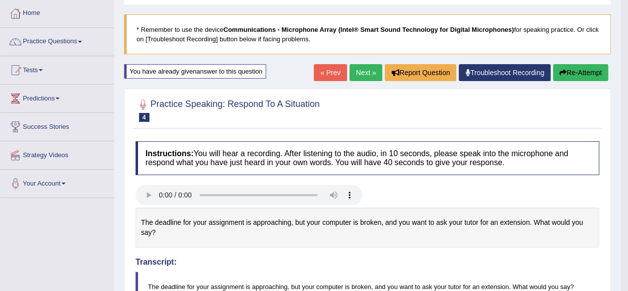
scroll to position [43, 0]
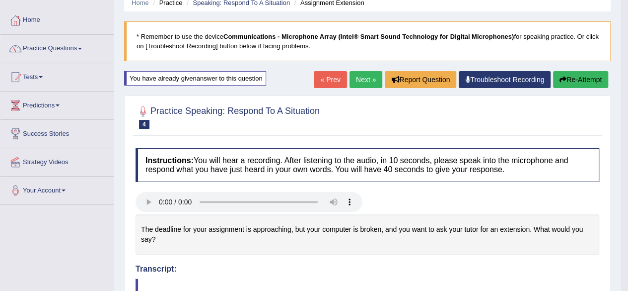
click at [369, 79] on link "Next »" at bounding box center [366, 79] width 33 height 17
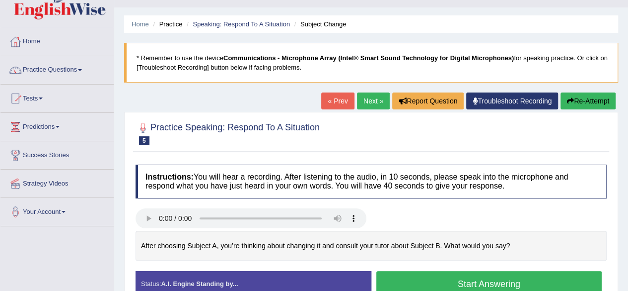
scroll to position [19, 0]
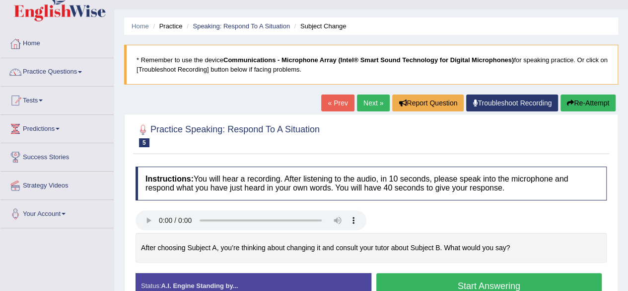
click at [367, 106] on link "Next »" at bounding box center [373, 102] width 33 height 17
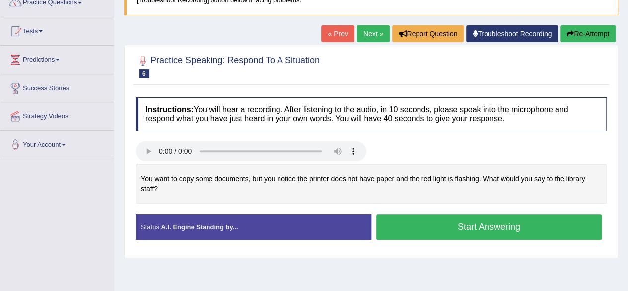
click at [422, 219] on button "Start Answering" at bounding box center [490, 226] width 226 height 25
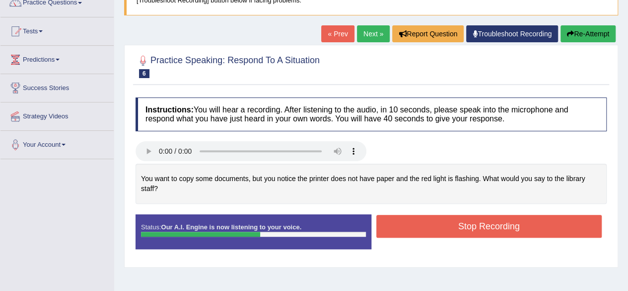
click at [590, 37] on button "Re-Attempt" at bounding box center [588, 33] width 55 height 17
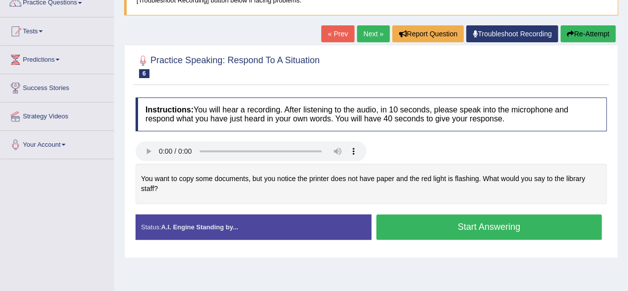
click at [449, 217] on button "Start Answering" at bounding box center [490, 226] width 226 height 25
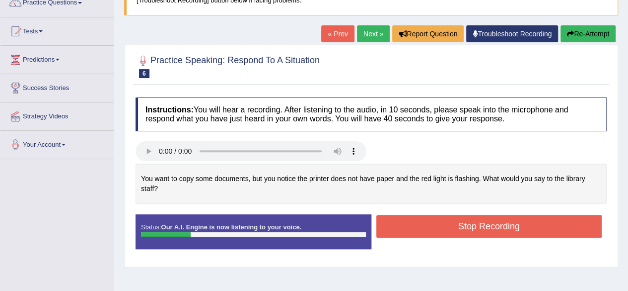
click at [449, 217] on button "Stop Recording" at bounding box center [490, 226] width 226 height 23
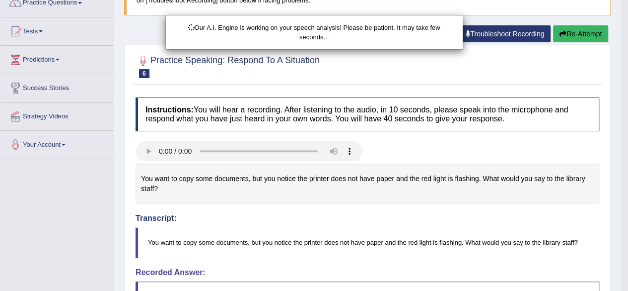
click at [597, 29] on div "Our A.I. Engine is working on your speech analysis! Please be patient. It may t…" at bounding box center [314, 145] width 628 height 291
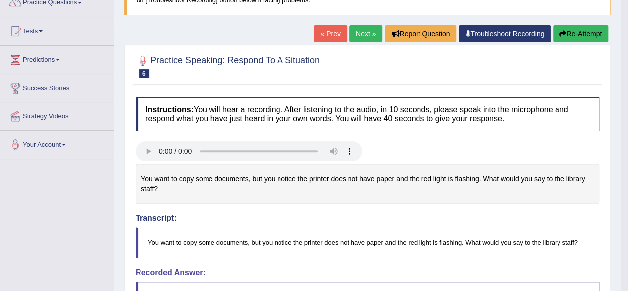
click at [579, 36] on button "Re-Attempt" at bounding box center [580, 33] width 55 height 17
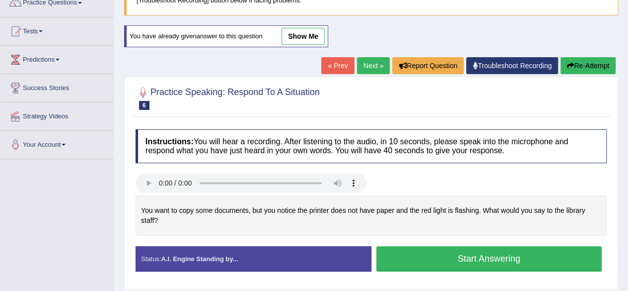
click at [457, 257] on button "Start Answering" at bounding box center [490, 258] width 226 height 25
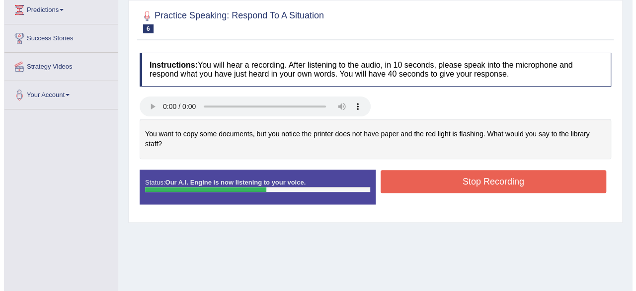
scroll to position [140, 0]
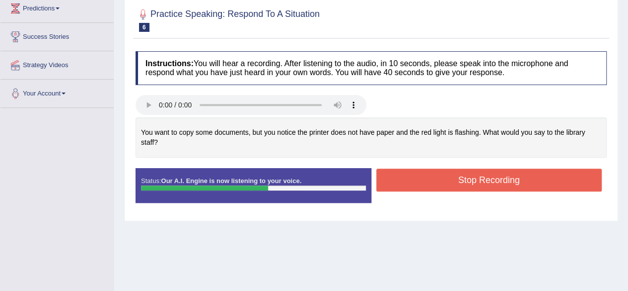
click at [487, 180] on button "Stop Recording" at bounding box center [490, 179] width 226 height 23
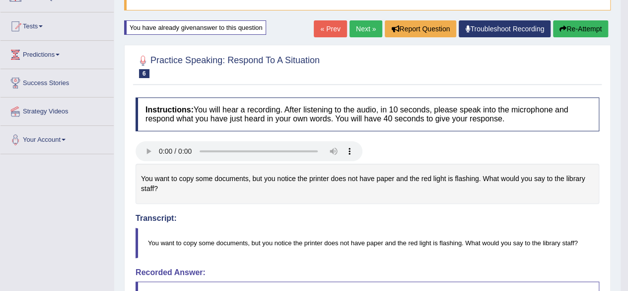
scroll to position [20, 0]
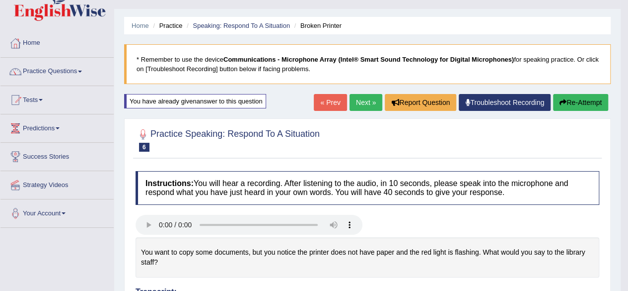
click at [580, 101] on button "Re-Attempt" at bounding box center [580, 102] width 55 height 17
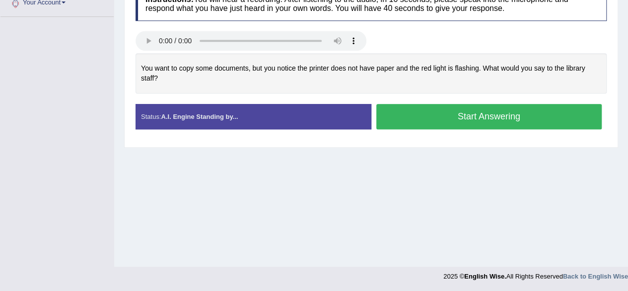
click at [487, 116] on button "Start Answering" at bounding box center [490, 116] width 226 height 25
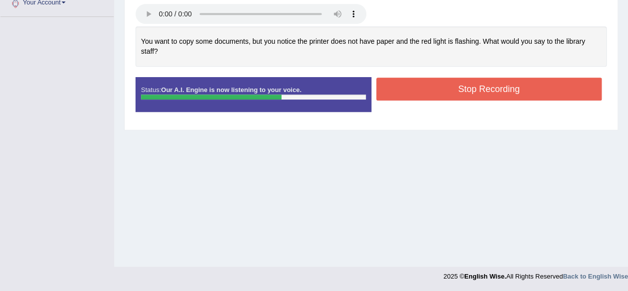
click at [431, 86] on button "Stop Recording" at bounding box center [490, 89] width 226 height 23
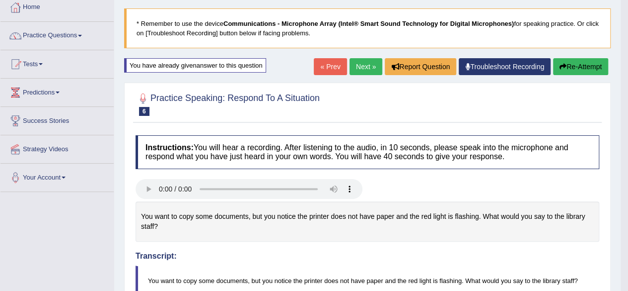
scroll to position [55, 0]
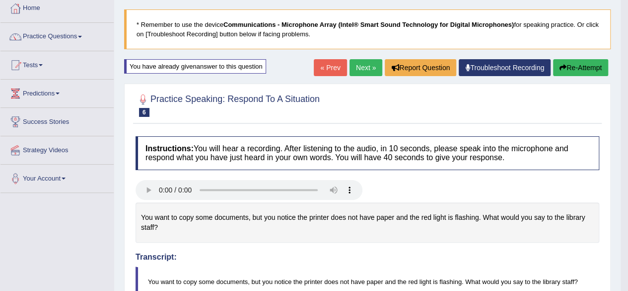
click at [366, 70] on link "Next »" at bounding box center [366, 67] width 33 height 17
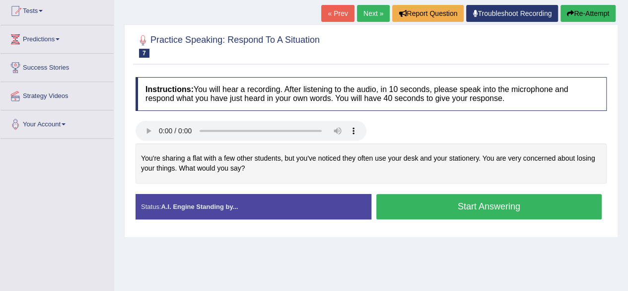
click at [402, 202] on button "Start Answering" at bounding box center [490, 206] width 226 height 25
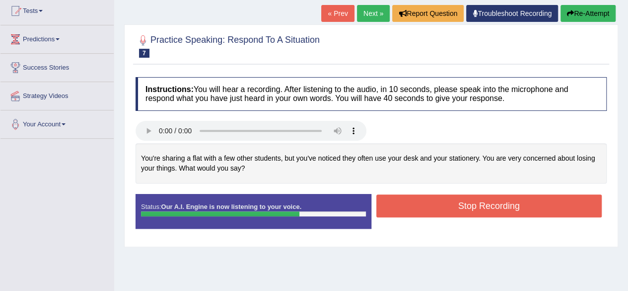
click at [402, 202] on button "Stop Recording" at bounding box center [490, 205] width 226 height 23
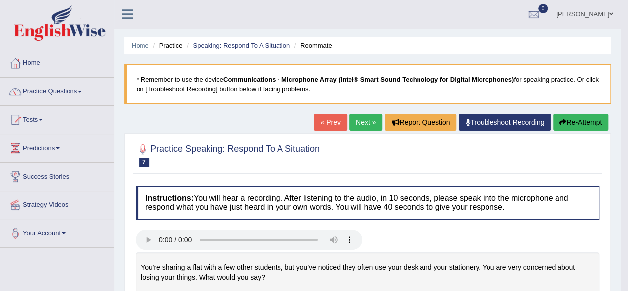
scroll to position [45, 0]
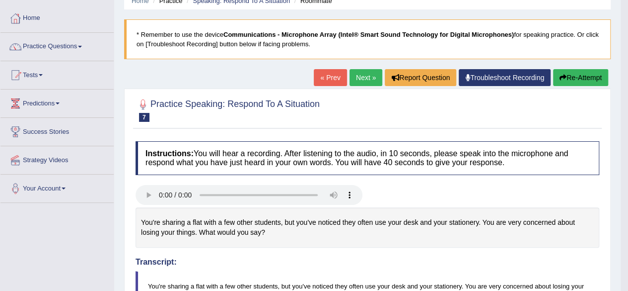
click at [570, 78] on button "Re-Attempt" at bounding box center [580, 77] width 55 height 17
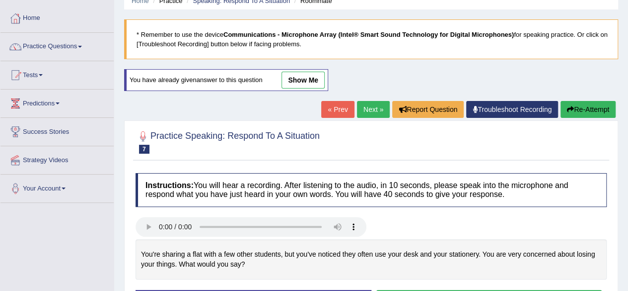
scroll to position [135, 0]
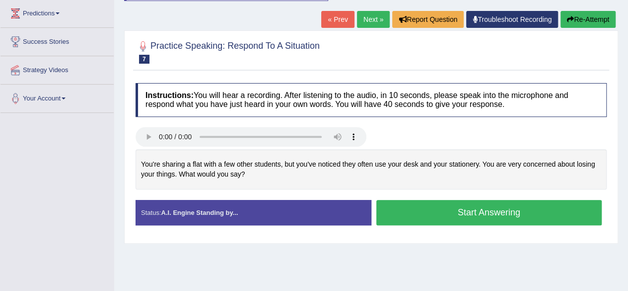
click at [434, 215] on button "Start Answering" at bounding box center [490, 212] width 226 height 25
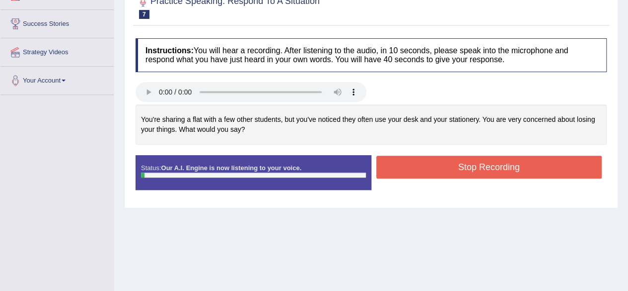
scroll to position [154, 0]
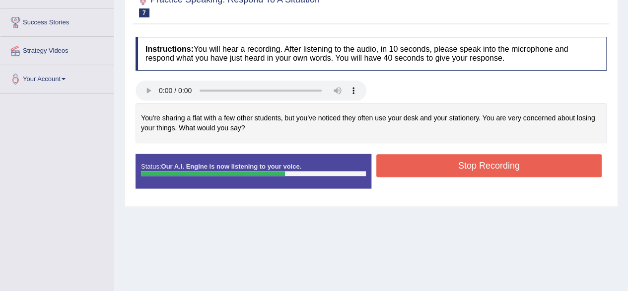
click at [450, 168] on button "Stop Recording" at bounding box center [490, 165] width 226 height 23
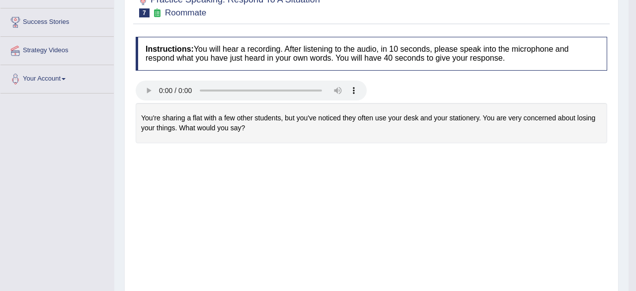
click at [0, 0] on div "Saving your answer..." at bounding box center [0, 0] width 0 height 0
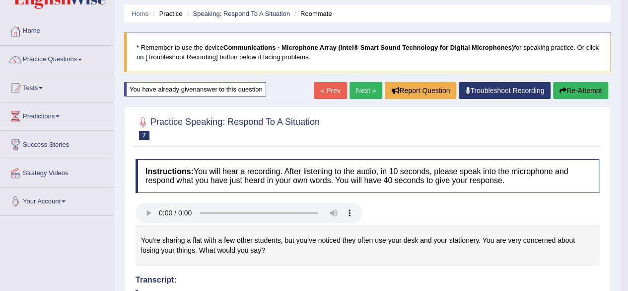
scroll to position [31, 0]
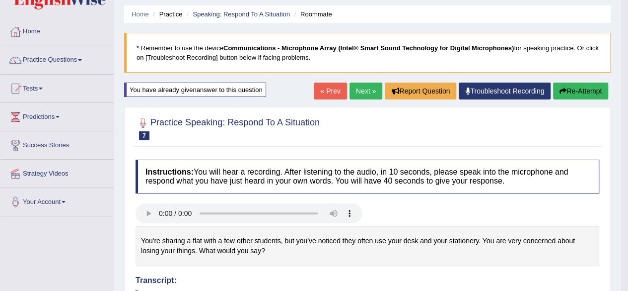
click at [570, 90] on button "Re-Attempt" at bounding box center [580, 90] width 55 height 17
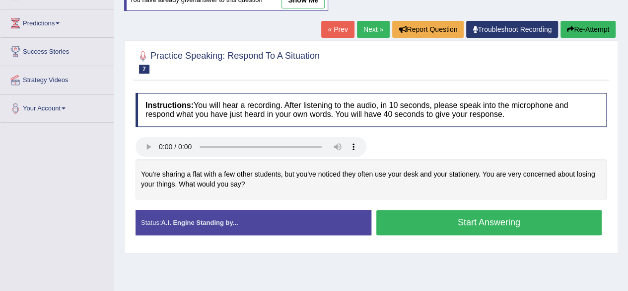
scroll to position [125, 0]
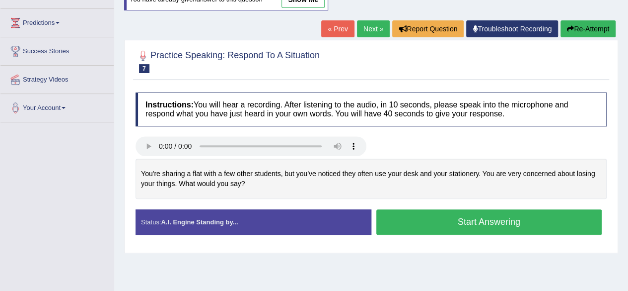
click at [504, 222] on button "Start Answering" at bounding box center [490, 221] width 226 height 25
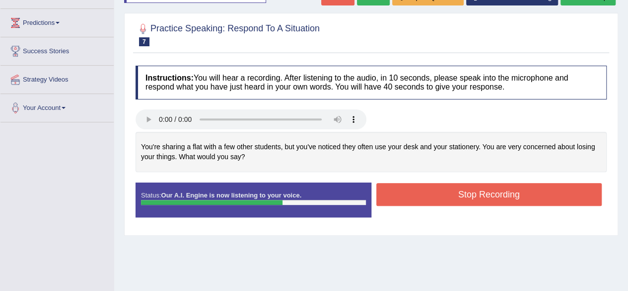
click at [483, 172] on div "Created with Highcharts 7.1.2 Too low Too high Time Pitch meter: 0 10 20 30 40 …" at bounding box center [371, 157] width 481 height 51
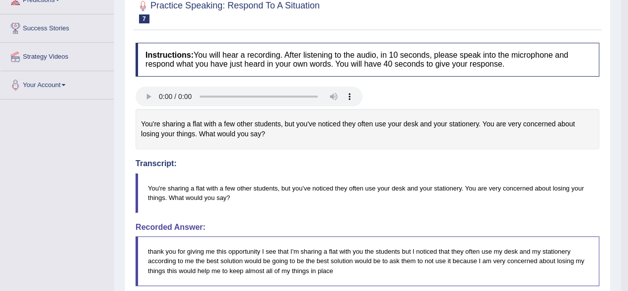
scroll to position [0, 0]
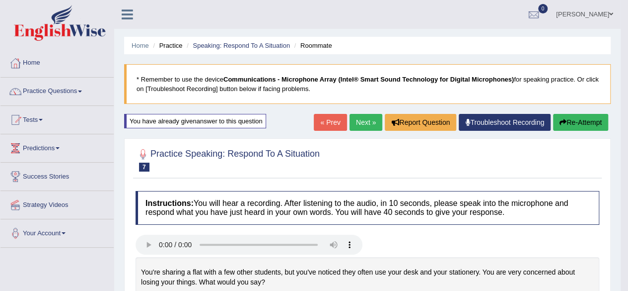
click at [564, 119] on icon "button" at bounding box center [563, 122] width 7 height 7
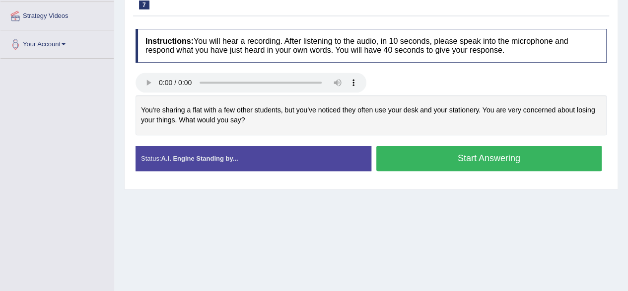
click at [445, 157] on button "Start Answering" at bounding box center [490, 158] width 226 height 25
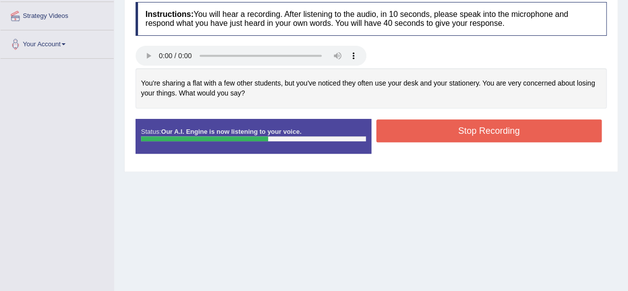
click at [468, 129] on button "Stop Recording" at bounding box center [490, 130] width 226 height 23
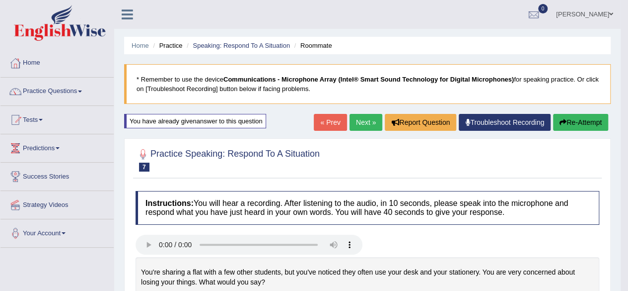
click at [364, 123] on link "Next »" at bounding box center [366, 122] width 33 height 17
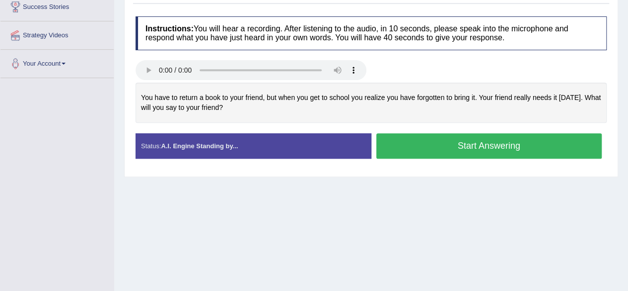
scroll to position [169, 0]
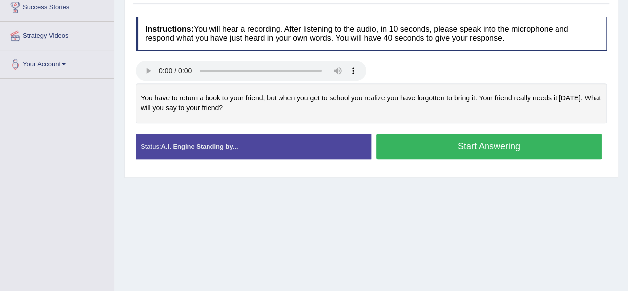
click at [460, 150] on button "Start Answering" at bounding box center [490, 146] width 226 height 25
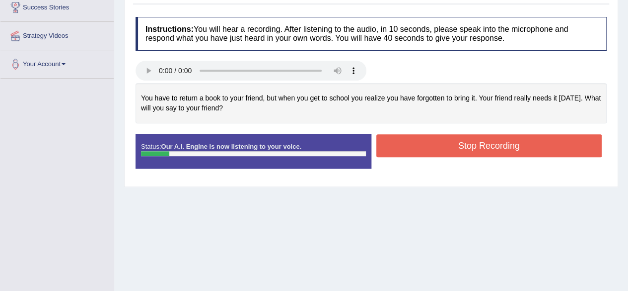
click at [460, 150] on button "Stop Recording" at bounding box center [490, 145] width 226 height 23
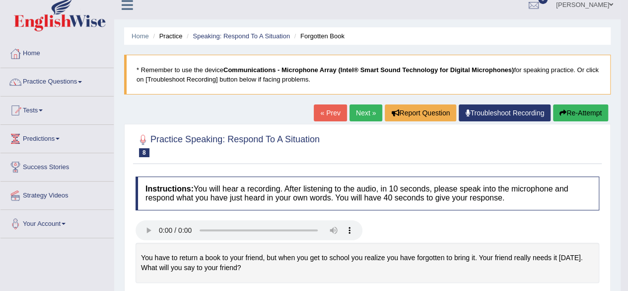
scroll to position [0, 0]
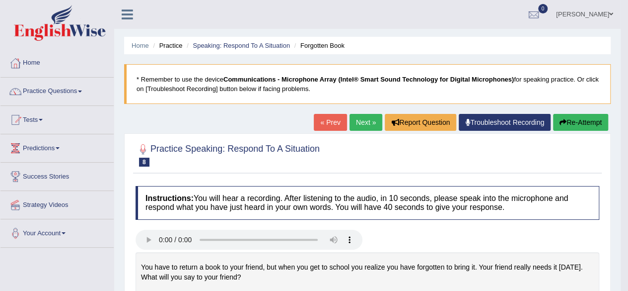
click at [583, 125] on button "Re-Attempt" at bounding box center [580, 122] width 55 height 17
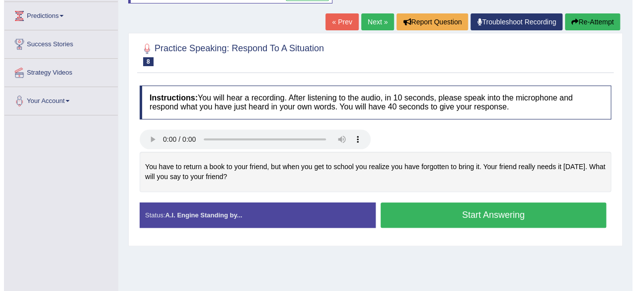
scroll to position [133, 0]
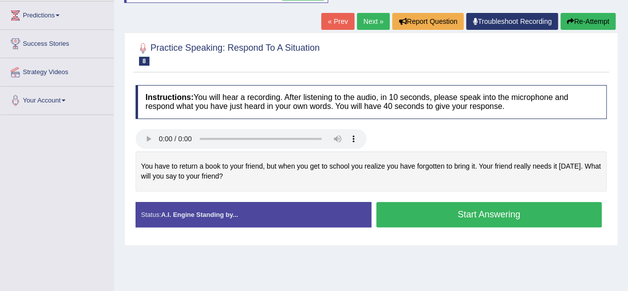
click at [471, 214] on button "Start Answering" at bounding box center [490, 214] width 226 height 25
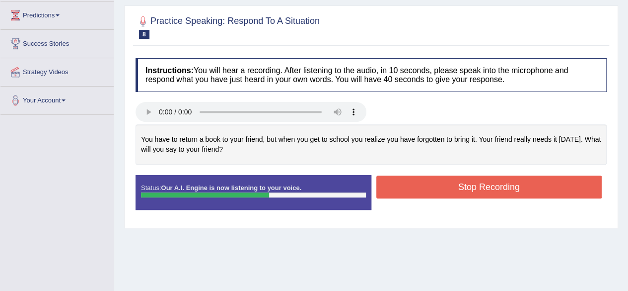
click at [475, 190] on button "Stop Recording" at bounding box center [490, 186] width 226 height 23
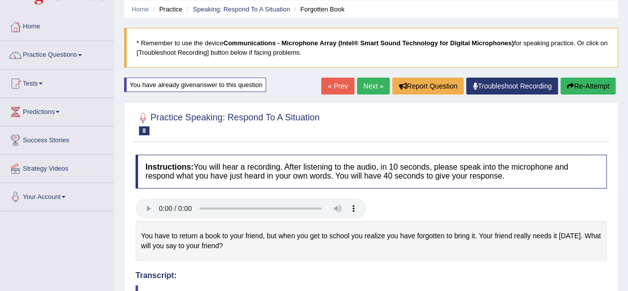
scroll to position [23, 0]
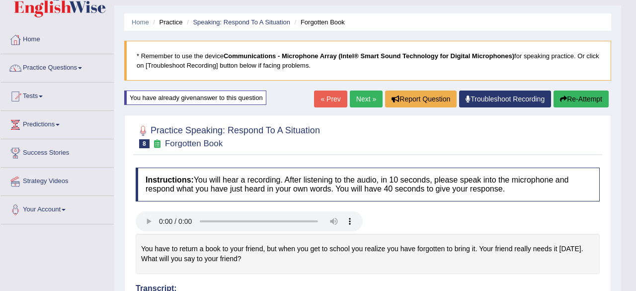
click at [569, 100] on body "Toggle navigation Home Practice Questions Speaking Practice Read Aloud Repeat S…" at bounding box center [318, 122] width 636 height 291
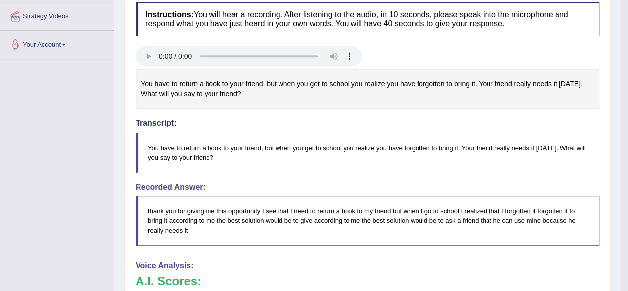
scroll to position [0, 0]
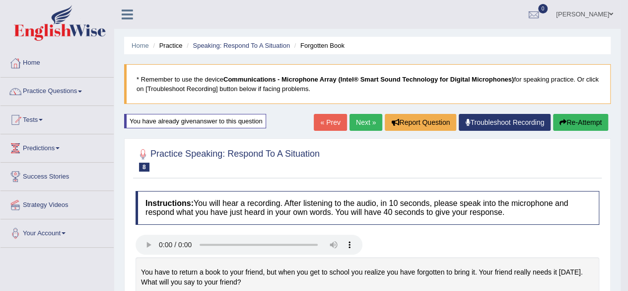
click at [593, 116] on button "Re-Attempt" at bounding box center [580, 122] width 55 height 17
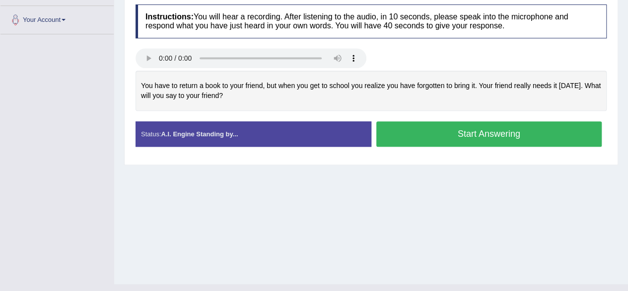
click at [515, 133] on button "Start Answering" at bounding box center [490, 133] width 226 height 25
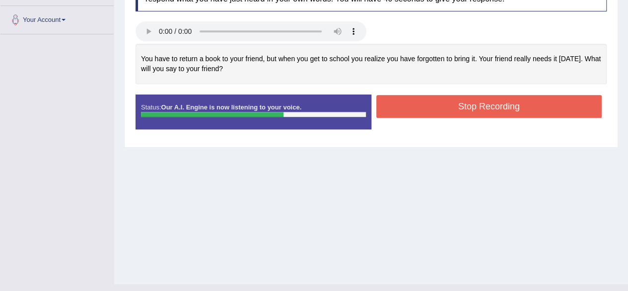
click at [499, 116] on button "Stop Recording" at bounding box center [490, 106] width 226 height 23
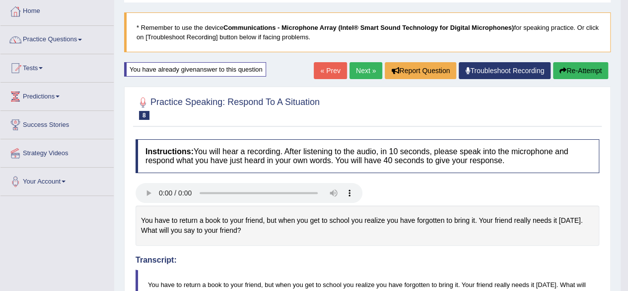
scroll to position [52, 0]
click at [583, 75] on button "Re-Attempt" at bounding box center [580, 70] width 55 height 17
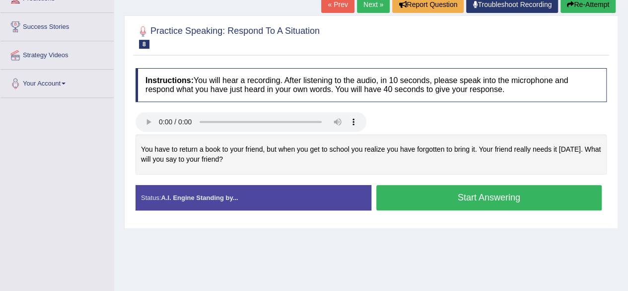
scroll to position [150, 0]
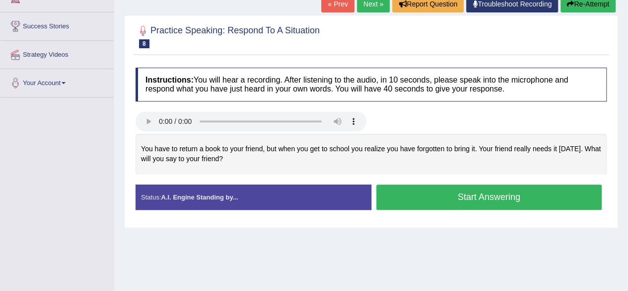
click at [499, 199] on button "Start Answering" at bounding box center [490, 196] width 226 height 25
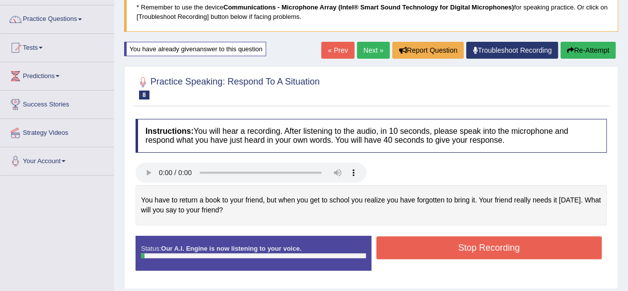
scroll to position [71, 0]
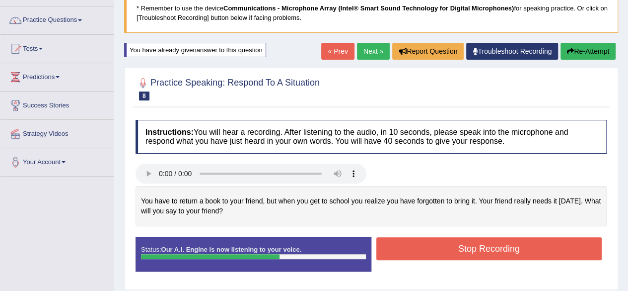
click at [494, 252] on button "Stop Recording" at bounding box center [490, 248] width 226 height 23
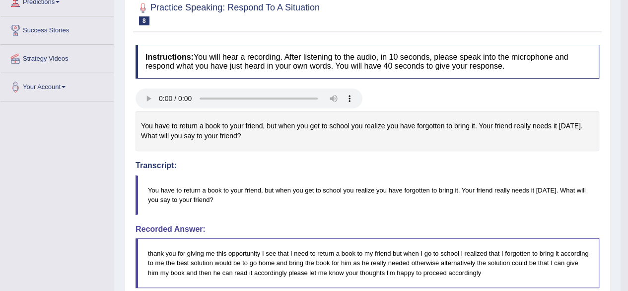
scroll to position [145, 0]
